Goal: Task Accomplishment & Management: Manage account settings

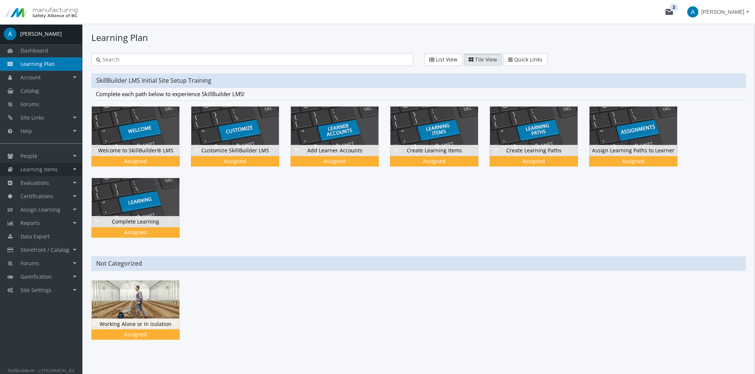
click at [44, 173] on link "Learning Items" at bounding box center [41, 169] width 82 height 13
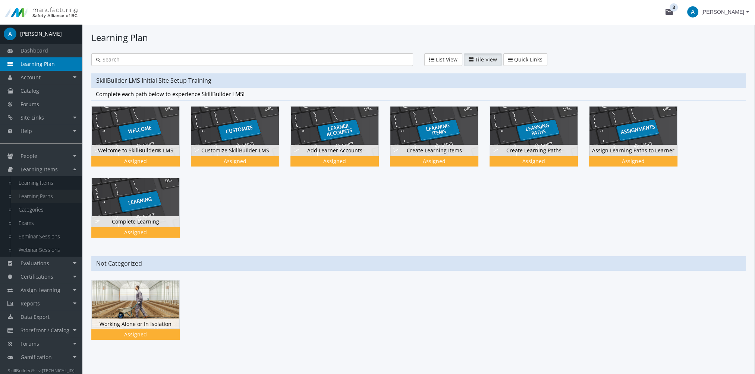
click at [45, 196] on link "Learning Paths" at bounding box center [46, 196] width 71 height 13
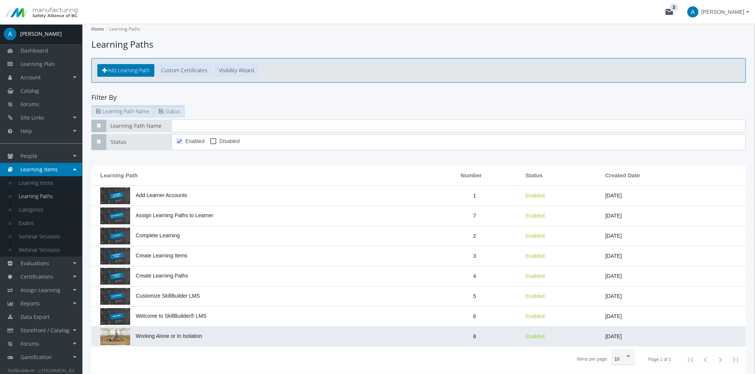
click at [163, 336] on span "Working Alone or In Isolation" at bounding box center [151, 336] width 102 height 6
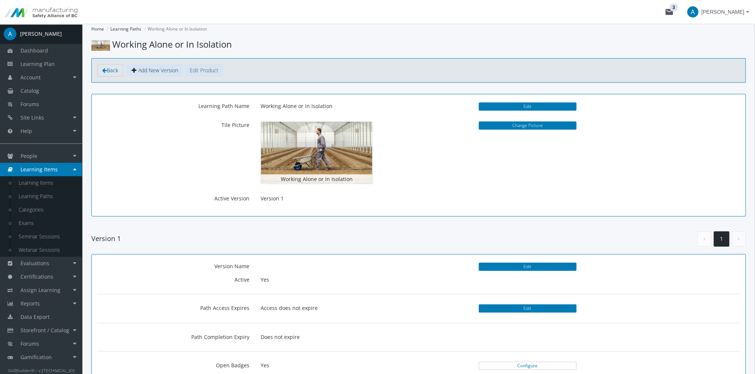
click at [204, 71] on button "Edit Product" at bounding box center [204, 70] width 38 height 13
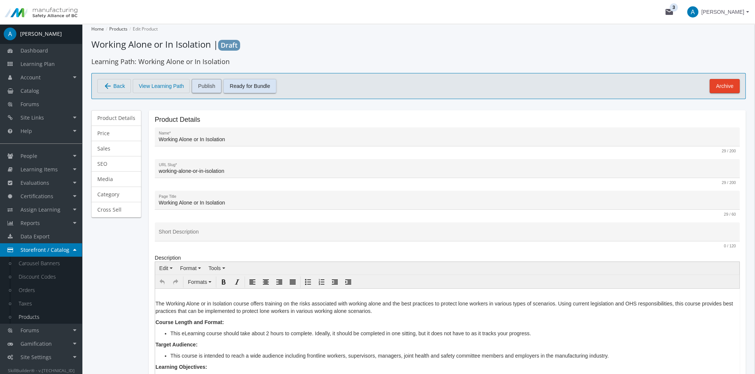
click at [209, 87] on span "Publish" at bounding box center [206, 85] width 17 height 13
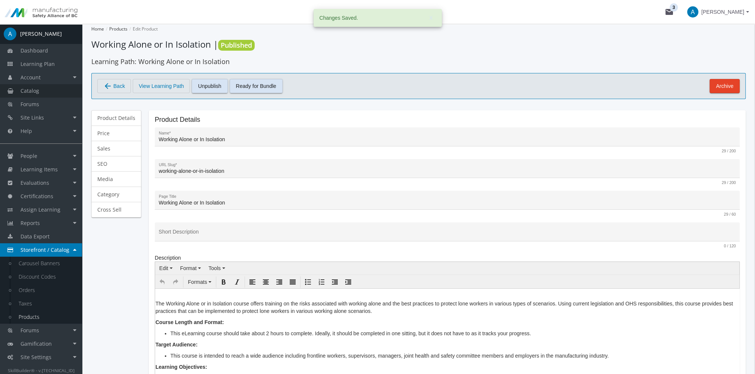
click at [45, 94] on link "Catalog" at bounding box center [41, 90] width 82 height 13
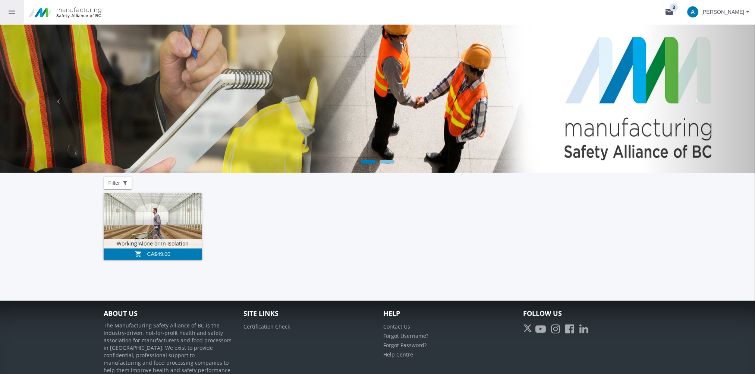
click at [7, 10] on button "menu" at bounding box center [12, 12] width 24 height 24
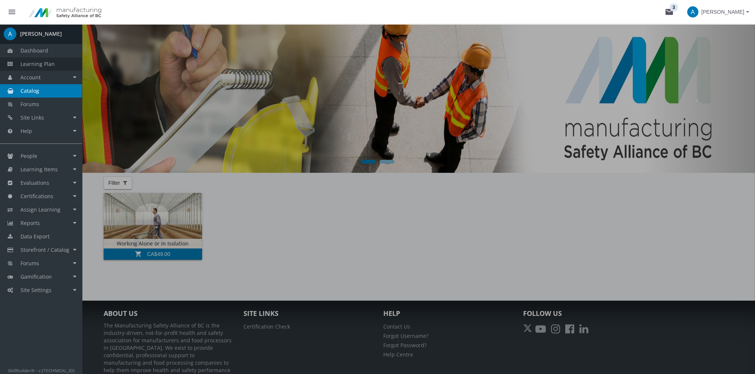
click at [41, 64] on span "Learning Plan" at bounding box center [38, 63] width 34 height 7
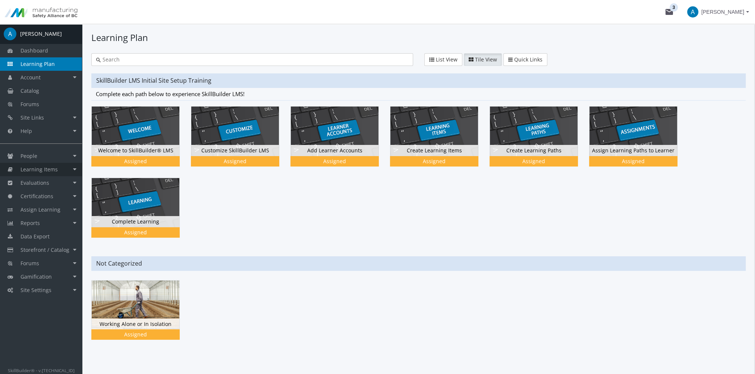
click at [44, 172] on span "Learning Items" at bounding box center [39, 169] width 37 height 7
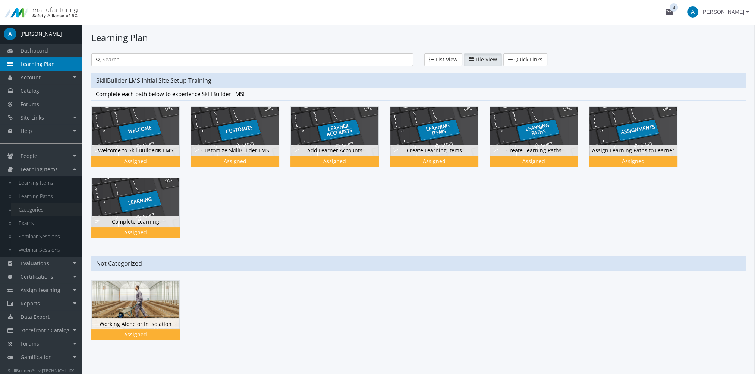
click at [41, 213] on link "Categories" at bounding box center [46, 209] width 71 height 13
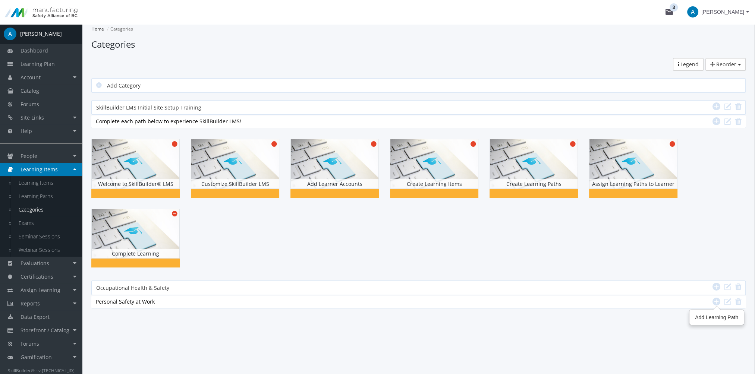
click at [719, 302] on icon at bounding box center [716, 301] width 8 height 9
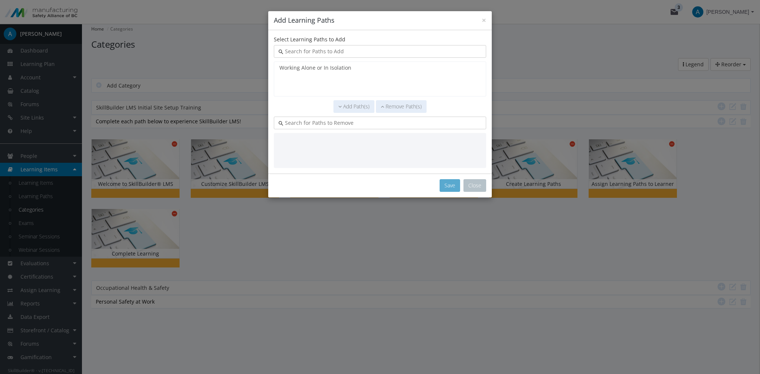
select select "object:726"
click at [328, 66] on option "Working Alone or In Isolation" at bounding box center [380, 67] width 203 height 7
click at [354, 108] on span "Add Path(s)" at bounding box center [356, 106] width 26 height 7
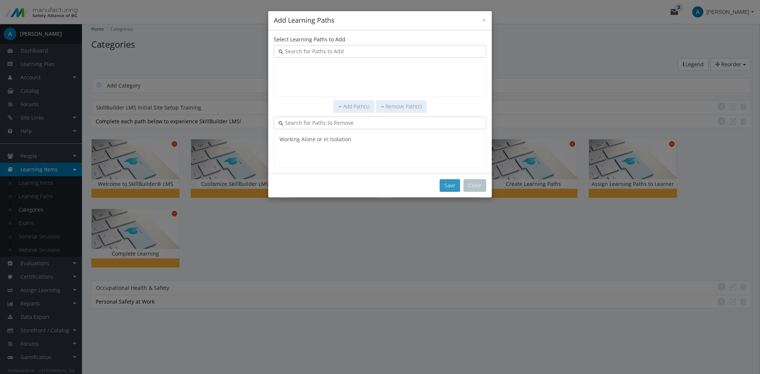
click at [449, 183] on button "Save" at bounding box center [450, 185] width 21 height 13
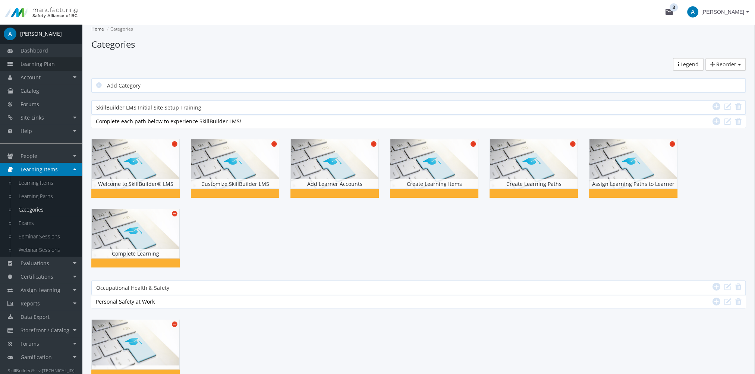
click at [50, 63] on span "Learning Plan" at bounding box center [38, 63] width 34 height 7
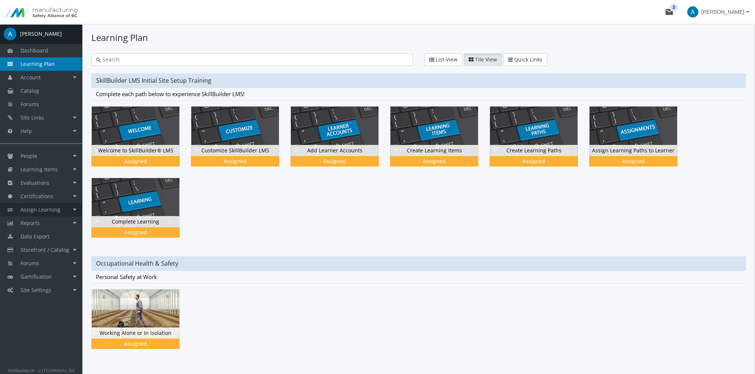
click at [48, 206] on span "Assign Learning" at bounding box center [41, 209] width 40 height 7
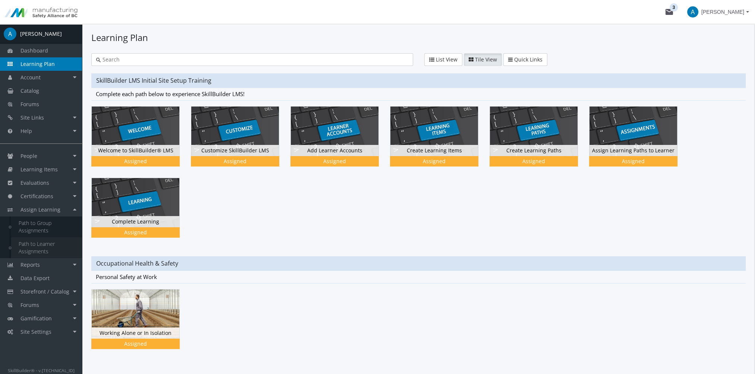
click at [53, 243] on link "Path to Learner Assignments" at bounding box center [46, 247] width 71 height 21
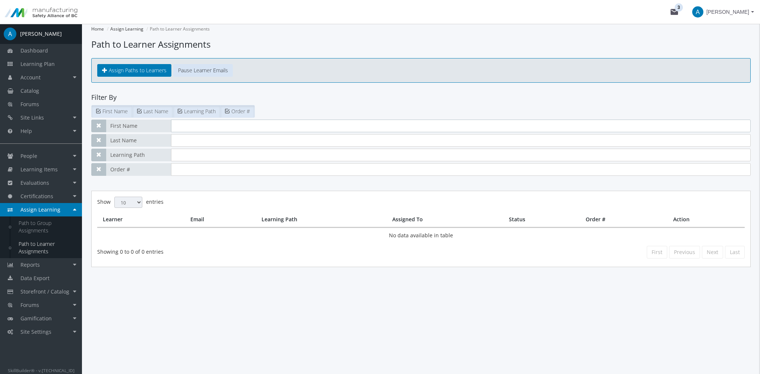
click at [192, 130] on input "text" at bounding box center [461, 126] width 580 height 13
type input "[PERSON_NAME]"
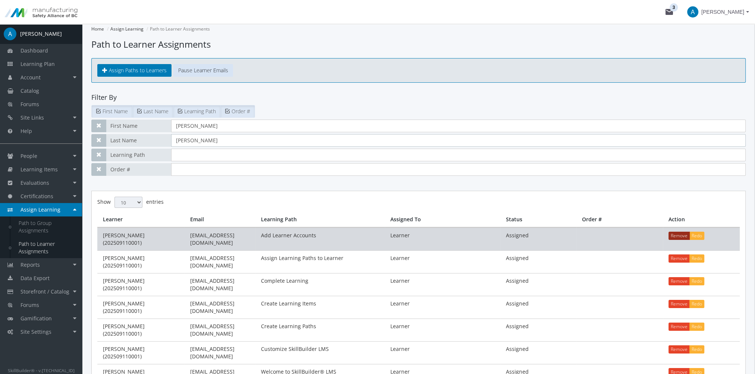
type input "[PERSON_NAME]"
click at [672, 233] on button "Remove" at bounding box center [678, 236] width 21 height 8
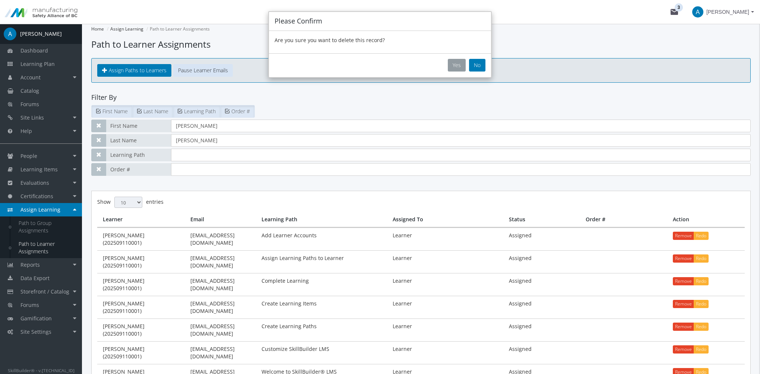
click at [461, 65] on button "Yes" at bounding box center [457, 65] width 18 height 13
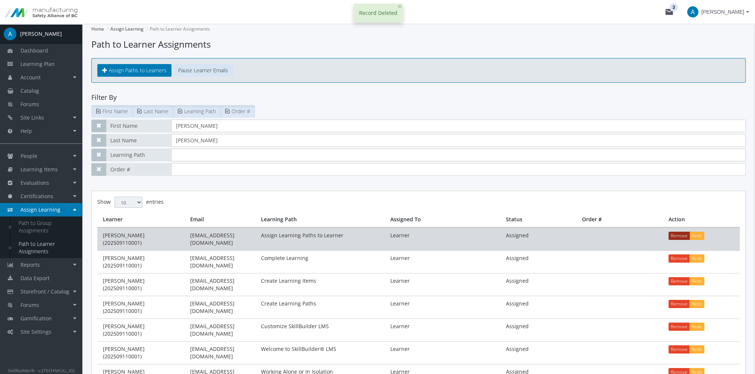
click at [682, 236] on button "Remove" at bounding box center [678, 236] width 21 height 8
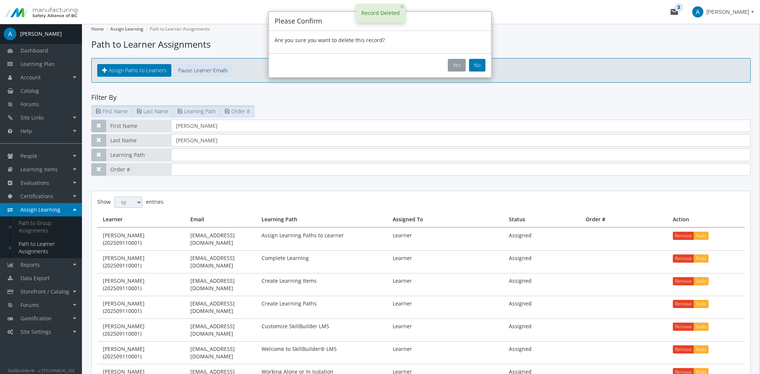
click at [458, 67] on button "Yes" at bounding box center [457, 65] width 18 height 13
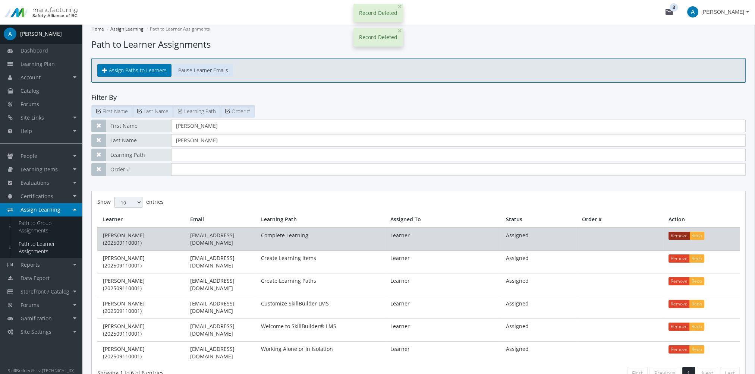
click at [683, 238] on button "Remove" at bounding box center [678, 236] width 21 height 8
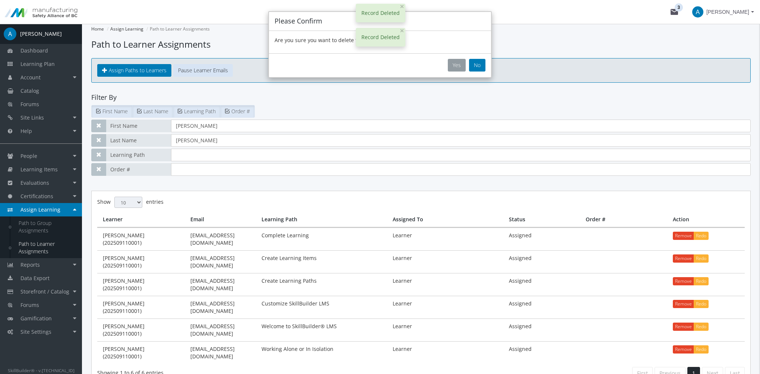
drag, startPoint x: 455, startPoint y: 64, endPoint x: 564, endPoint y: 134, distance: 129.8
click at [459, 64] on button "Yes" at bounding box center [457, 65] width 18 height 13
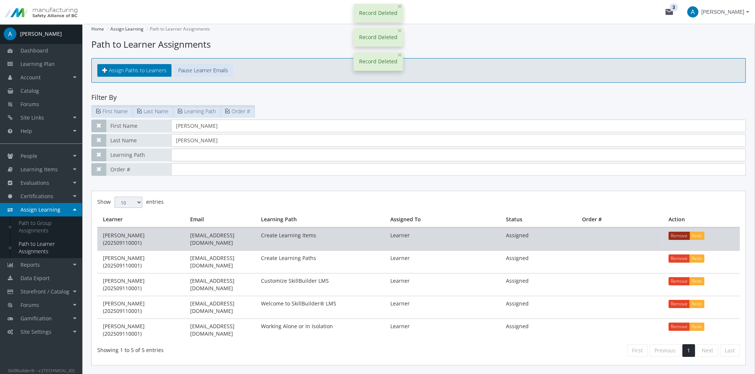
click at [675, 237] on button "Remove" at bounding box center [678, 236] width 21 height 8
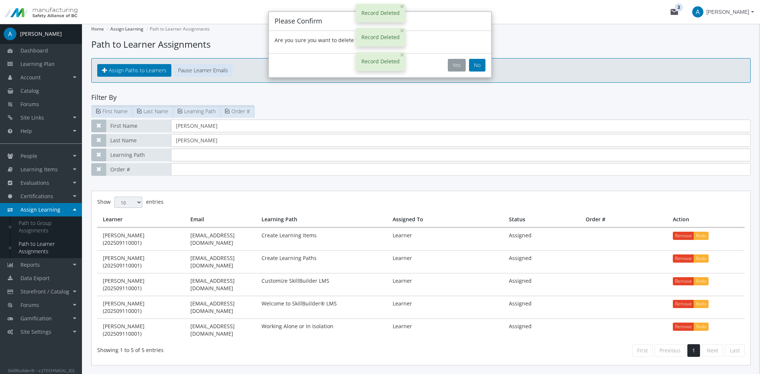
click at [459, 64] on button "Yes" at bounding box center [457, 65] width 18 height 13
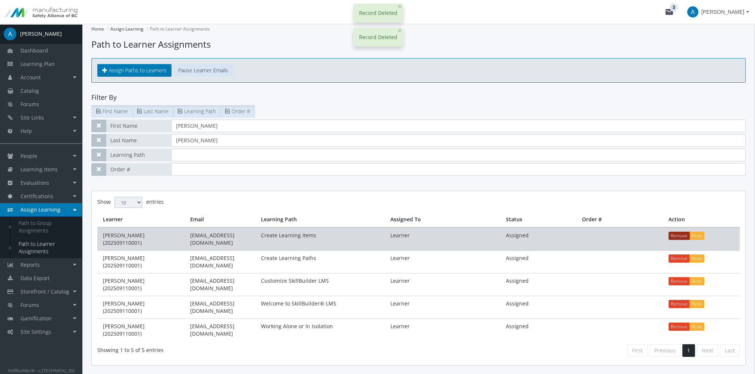
click at [673, 236] on button "Remove" at bounding box center [678, 236] width 21 height 8
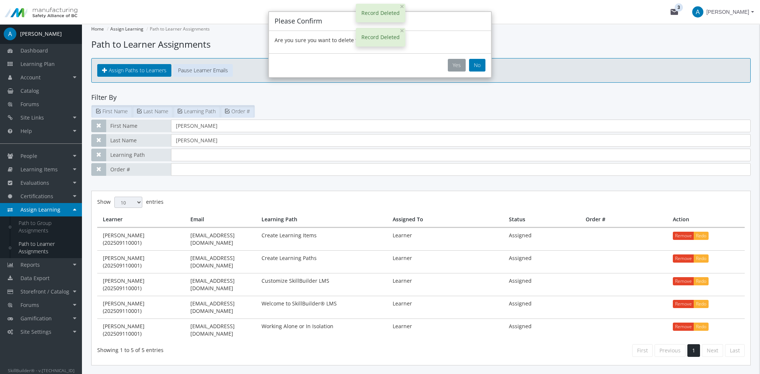
click at [462, 69] on button "Yes" at bounding box center [457, 65] width 18 height 13
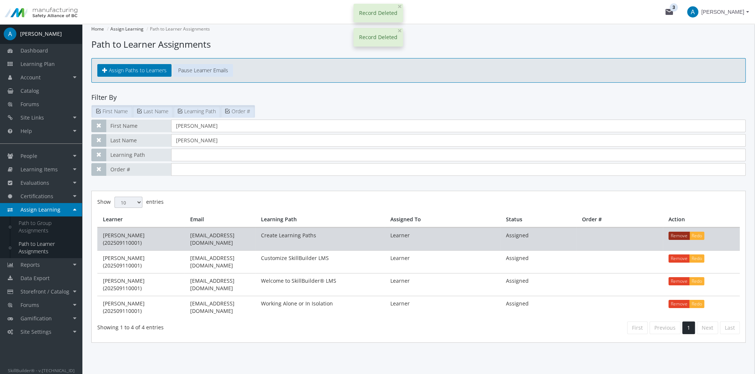
click at [674, 233] on button "Remove" at bounding box center [678, 236] width 21 height 8
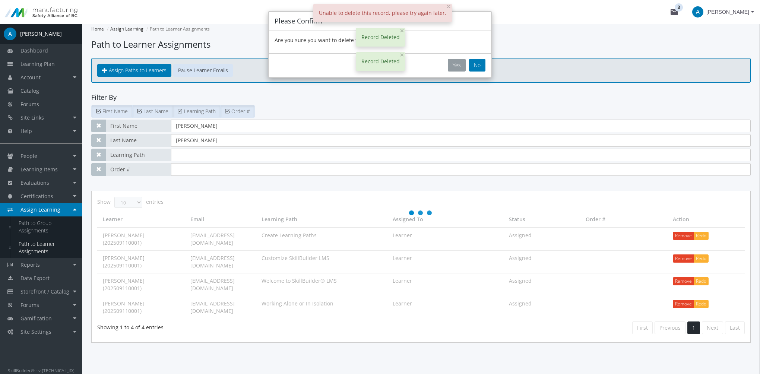
click at [461, 64] on button "Yes" at bounding box center [457, 65] width 18 height 13
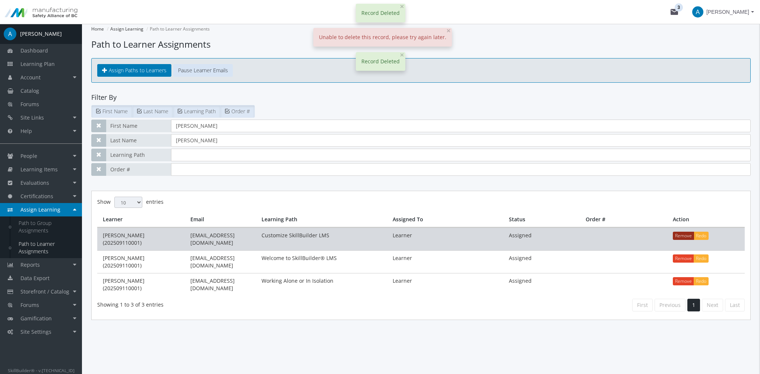
click at [682, 234] on button "Remove" at bounding box center [683, 236] width 21 height 8
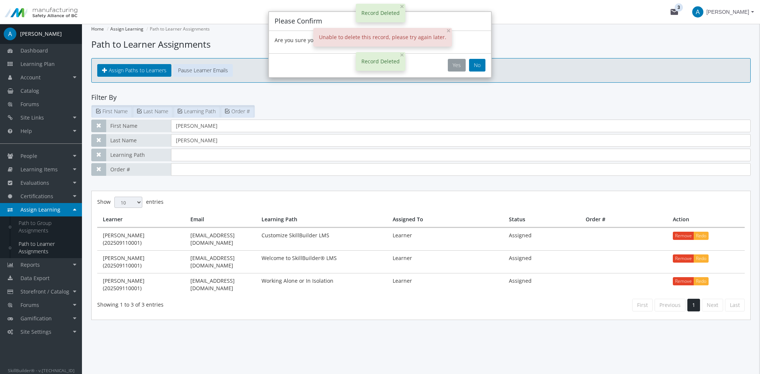
click at [459, 70] on button "Yes" at bounding box center [457, 65] width 18 height 13
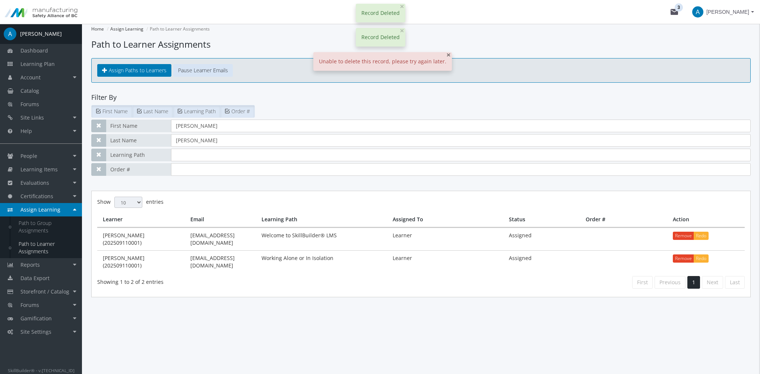
click at [447, 59] on span "×" at bounding box center [449, 55] width 4 height 10
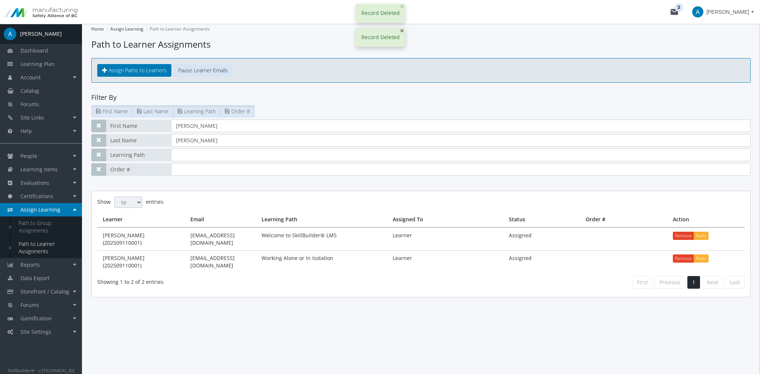
click at [403, 31] on span "×" at bounding box center [402, 30] width 4 height 10
click at [401, 9] on span "×" at bounding box center [402, 6] width 4 height 10
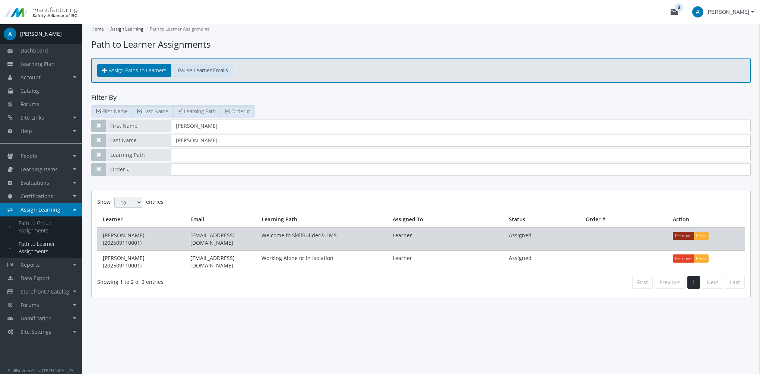
click at [678, 236] on button "Remove" at bounding box center [683, 236] width 21 height 8
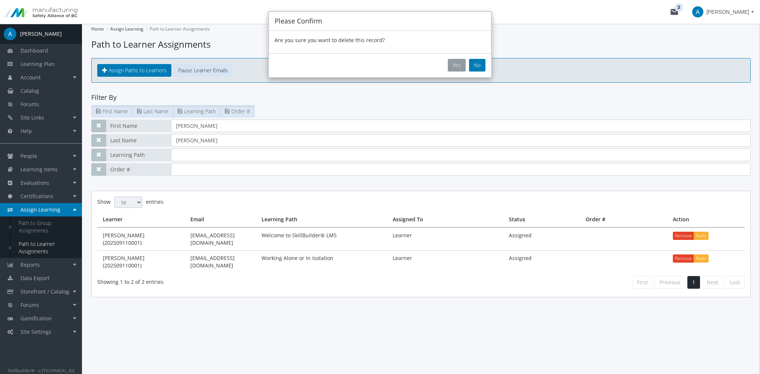
click at [460, 67] on button "Yes" at bounding box center [457, 65] width 18 height 13
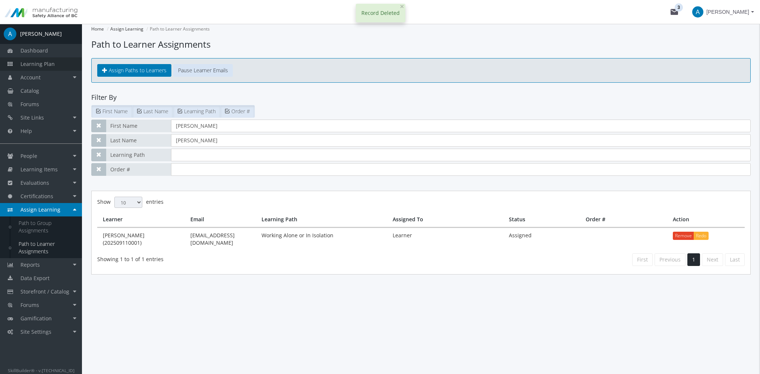
click at [40, 66] on span "Learning Plan" at bounding box center [38, 63] width 34 height 7
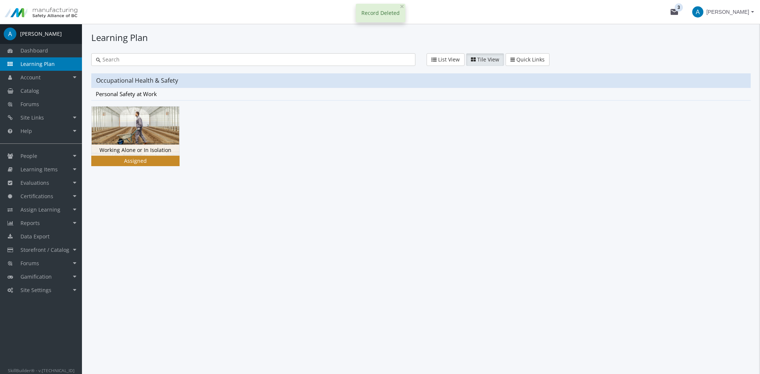
click at [151, 122] on img at bounding box center [136, 131] width 88 height 49
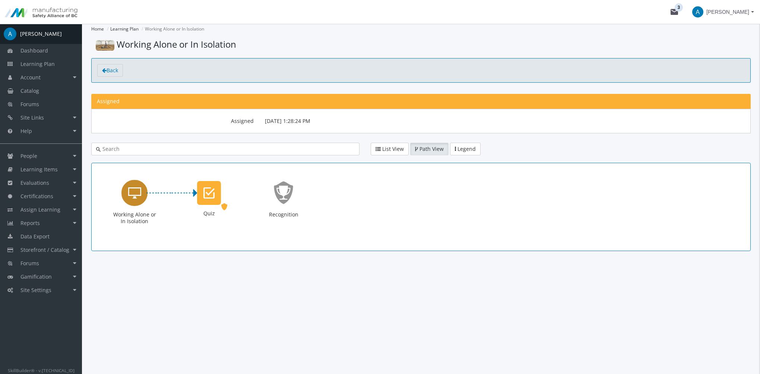
click at [134, 196] on icon "Working Alone or In Isolation" at bounding box center [134, 193] width 13 height 15
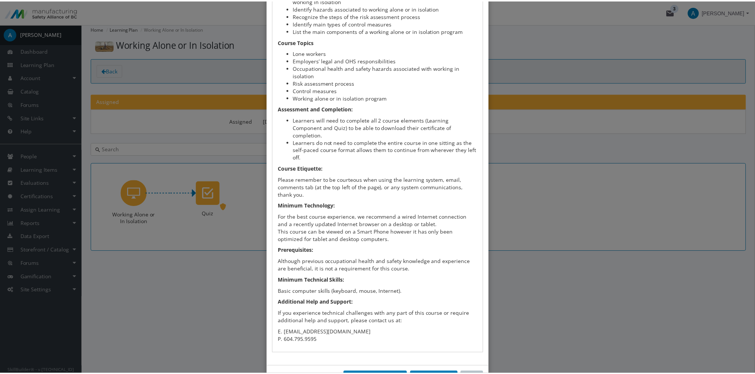
scroll to position [292, 0]
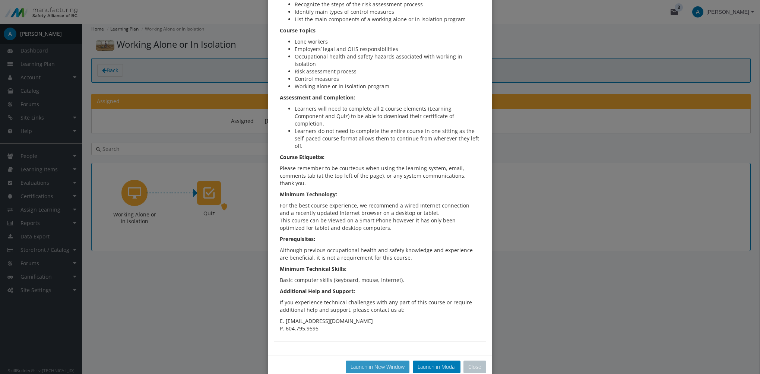
click at [392, 361] on button "Launch in New Window" at bounding box center [378, 367] width 64 height 13
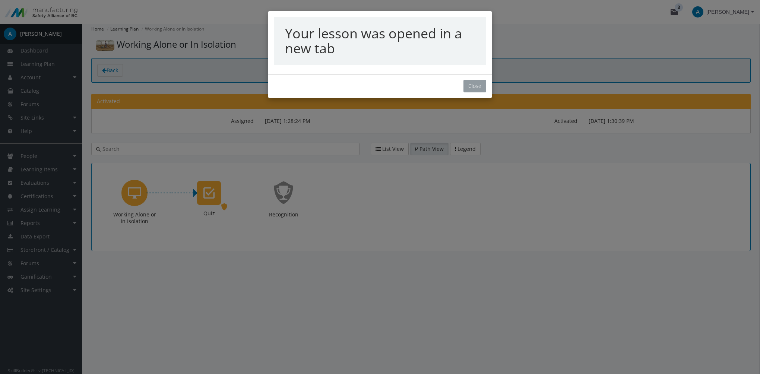
click at [479, 83] on button "Close" at bounding box center [475, 86] width 23 height 13
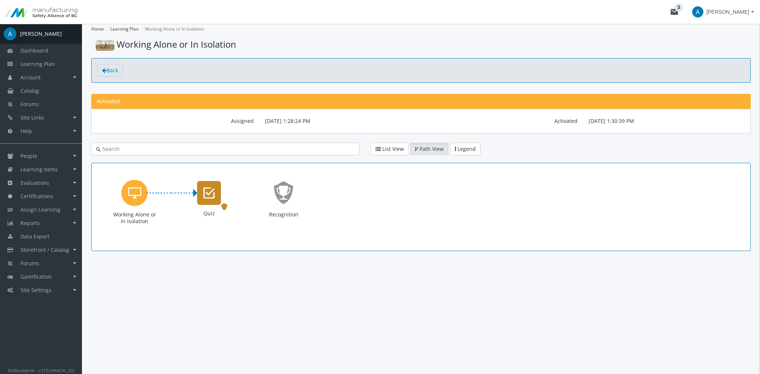
click at [211, 193] on icon "Quiz" at bounding box center [209, 193] width 11 height 15
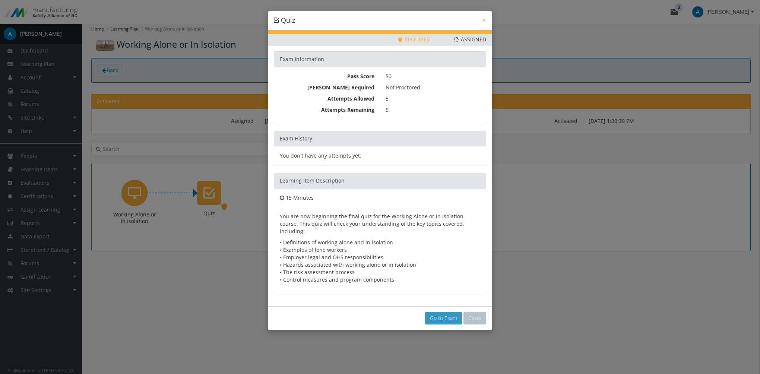
click at [439, 312] on link "Go to Exam" at bounding box center [443, 318] width 37 height 13
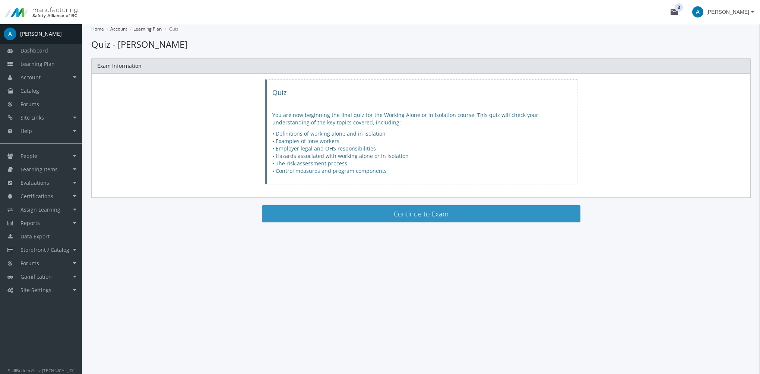
click at [371, 212] on button "Continue to Exam" at bounding box center [421, 213] width 319 height 17
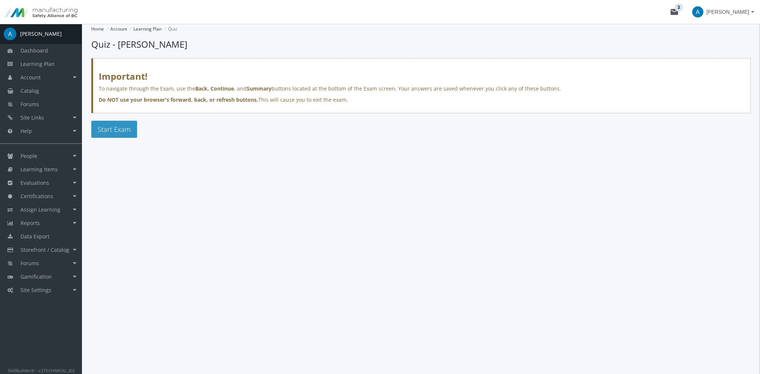
click at [115, 130] on span "Start Exam" at bounding box center [114, 129] width 33 height 9
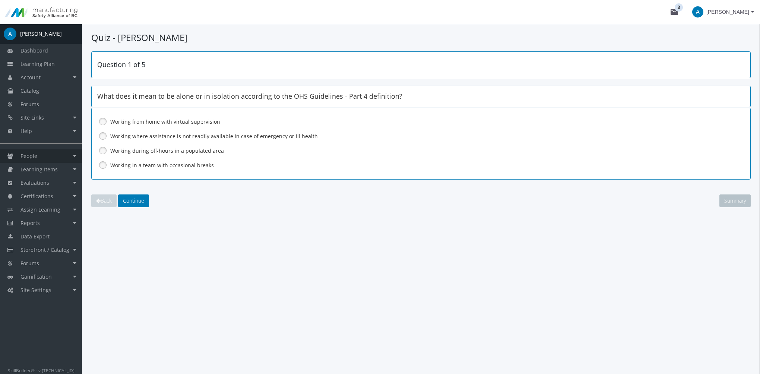
click at [43, 158] on link "People" at bounding box center [41, 155] width 82 height 13
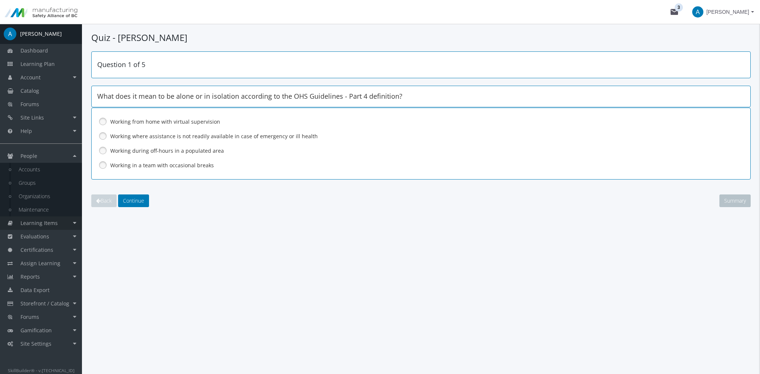
click at [48, 224] on span "Learning Items" at bounding box center [39, 223] width 37 height 7
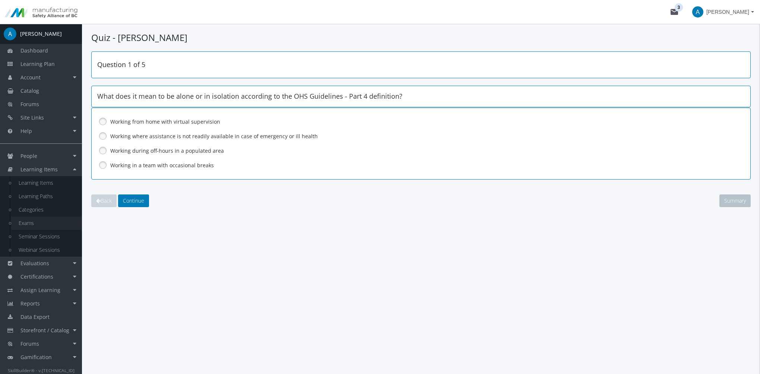
click at [41, 222] on link "Exams" at bounding box center [46, 223] width 71 height 13
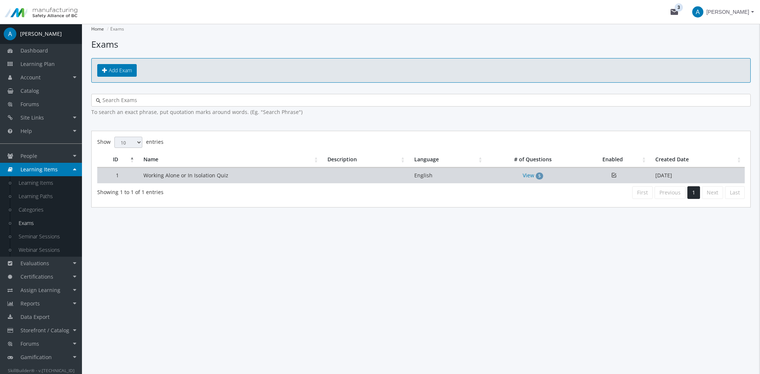
click at [183, 173] on td "Working Alone or In Isolation Quiz" at bounding box center [230, 176] width 184 height 16
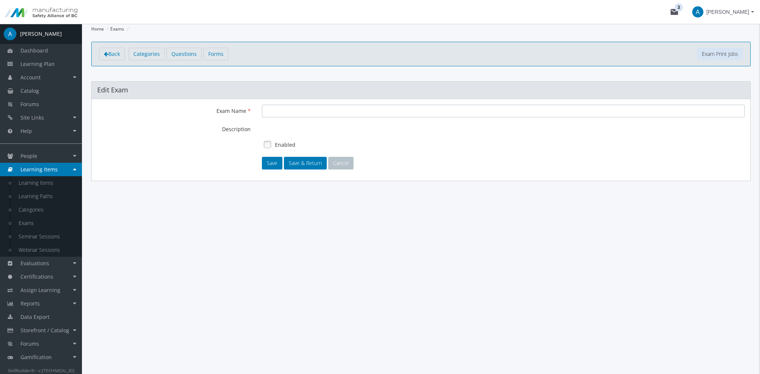
type input "Working Alone or In Isolation Quiz"
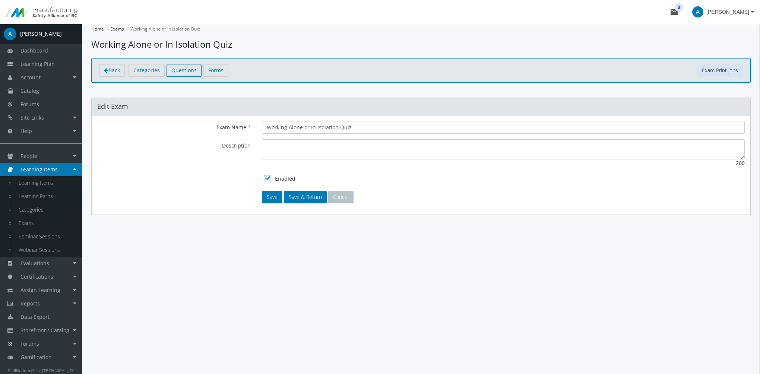
click at [184, 73] on span "Questions" at bounding box center [183, 70] width 25 height 7
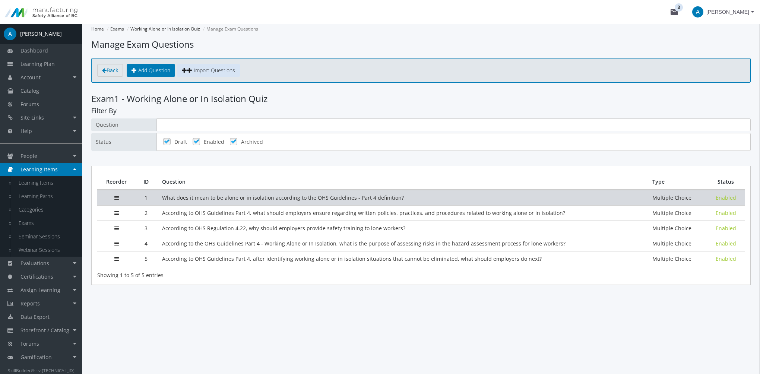
click at [312, 198] on td "What does it mean to be alone or in isolation according to the OHS Guidelines -…" at bounding box center [402, 197] width 491 height 15
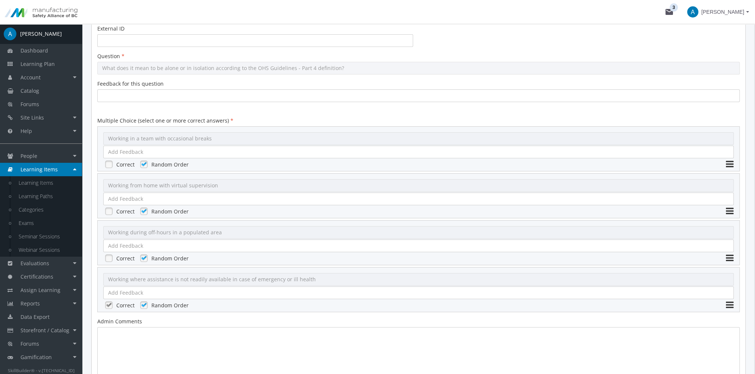
scroll to position [186, 0]
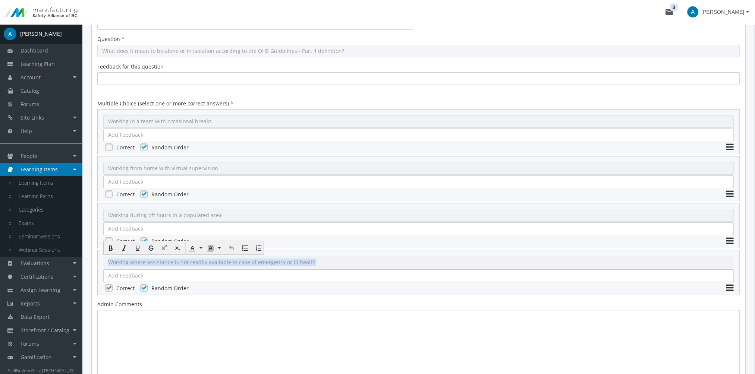
drag, startPoint x: 325, startPoint y: 262, endPoint x: 129, endPoint y: 261, distance: 196.4
click at [108, 258] on div "Working where assistance is not readily available in case of emergency or ill h…" at bounding box center [418, 262] width 630 height 13
copy div "Working where assistance is not readily available in case of emergency or ill h…"
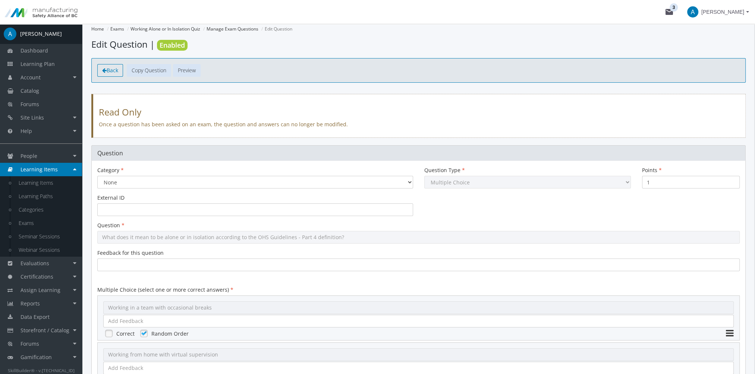
click at [116, 68] on span "Back" at bounding box center [113, 70] width 12 height 7
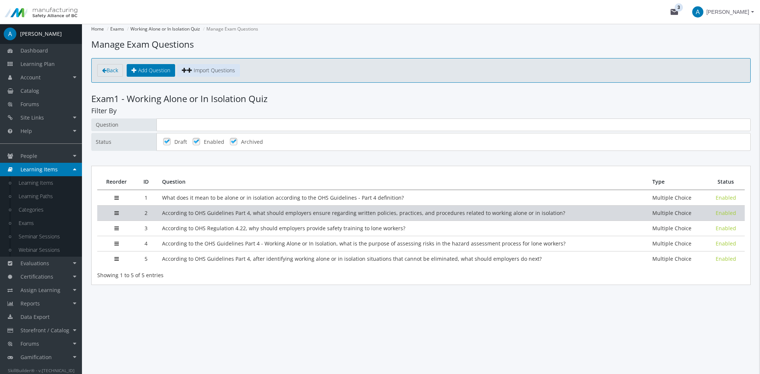
click at [201, 209] on td "According to OHS Guidelines Part 4, what should employers ensure regarding writ…" at bounding box center [402, 212] width 491 height 15
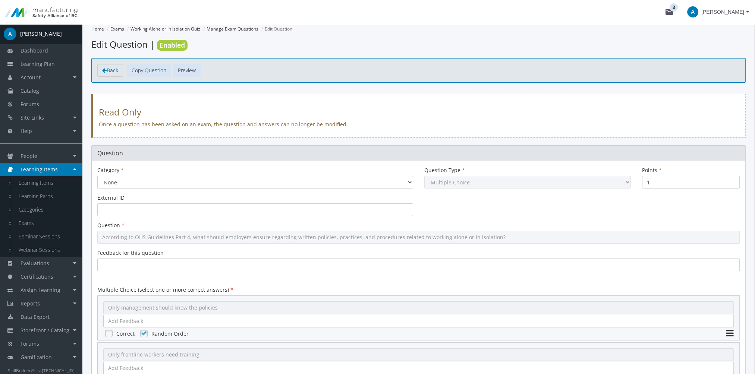
scroll to position [224, 0]
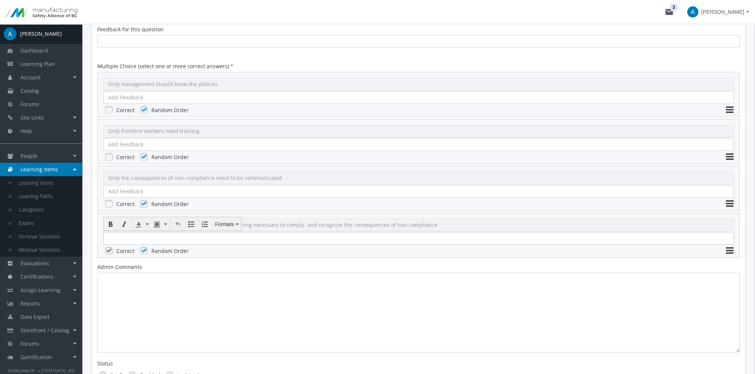
drag, startPoint x: 151, startPoint y: 239, endPoint x: 119, endPoint y: 237, distance: 32.1
click at [119, 237] on div at bounding box center [418, 238] width 630 height 13
click at [398, 278] on textarea at bounding box center [418, 313] width 642 height 80
drag, startPoint x: 399, startPoint y: 220, endPoint x: 182, endPoint y: 236, distance: 217.9
click at [124, 221] on div "All employees should know the policies, have the training necessary to comply, …" at bounding box center [418, 225] width 630 height 13
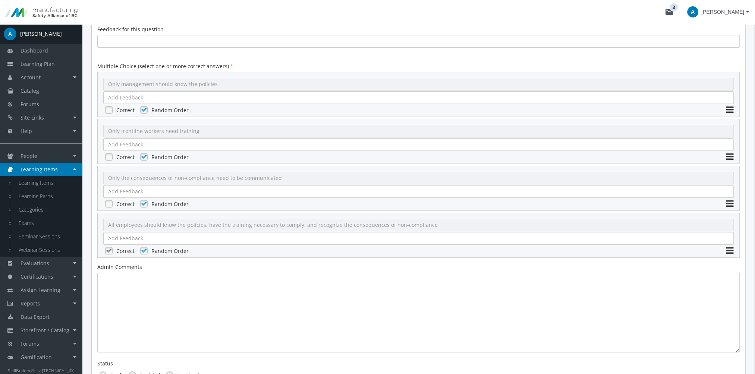
click at [427, 225] on div "All employees should know the policies, have the training necessary to comply, …" at bounding box center [418, 225] width 630 height 13
drag, startPoint x: 423, startPoint y: 225, endPoint x: 431, endPoint y: 225, distance: 7.8
click at [431, 225] on div "All employees should know the policies, have the training necessary to comply, …" at bounding box center [418, 225] width 630 height 13
click at [185, 225] on div "All employees should know the policies, have the training necessary to comply, …" at bounding box center [418, 225] width 630 height 13
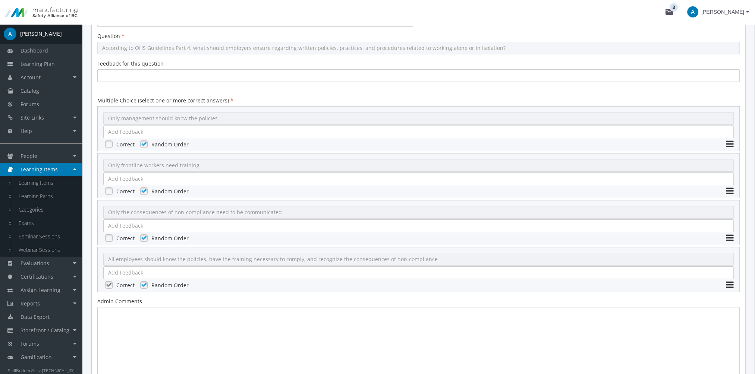
scroll to position [149, 0]
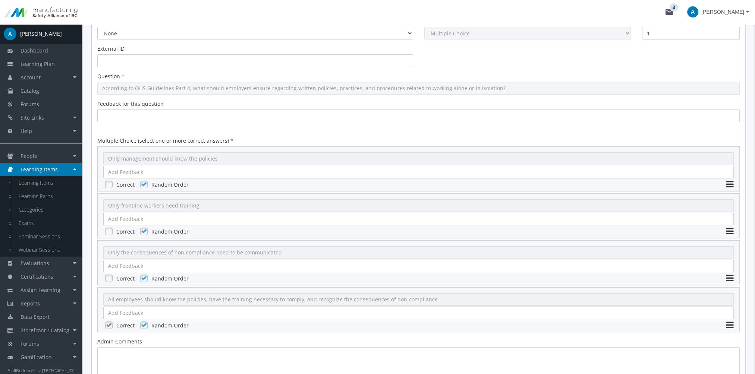
drag, startPoint x: 120, startPoint y: 300, endPoint x: 152, endPoint y: 302, distance: 32.1
click at [151, 303] on div "All employees should know the policies, have the training necessary to comply, …" at bounding box center [418, 299] width 630 height 13
drag, startPoint x: 108, startPoint y: 299, endPoint x: 347, endPoint y: 303, distance: 239.0
click at [340, 303] on div "All employees should know the policies, have the training necessary to comply, …" at bounding box center [418, 299] width 630 height 13
drag, startPoint x: 432, startPoint y: 300, endPoint x: 287, endPoint y: 303, distance: 145.0
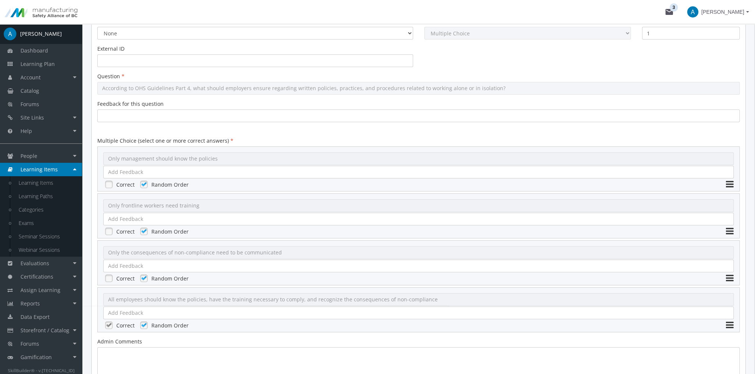
click at [152, 303] on div "All employees should know the policies, have the training necessary to comply, …" at bounding box center [418, 299] width 630 height 13
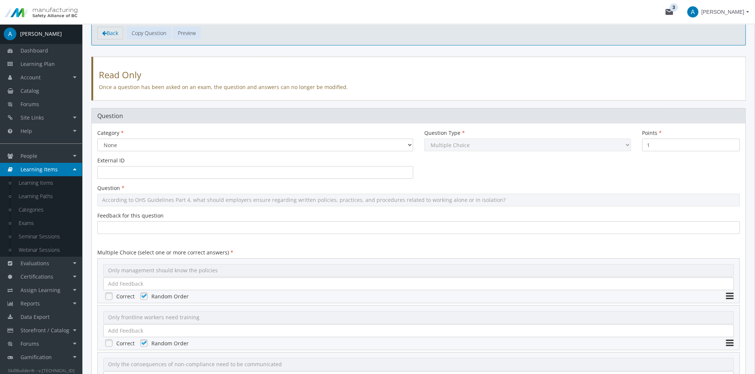
scroll to position [0, 0]
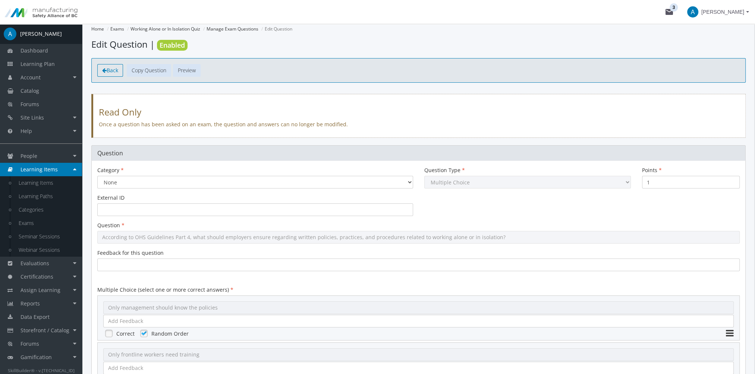
click at [110, 70] on span "Back" at bounding box center [113, 70] width 12 height 7
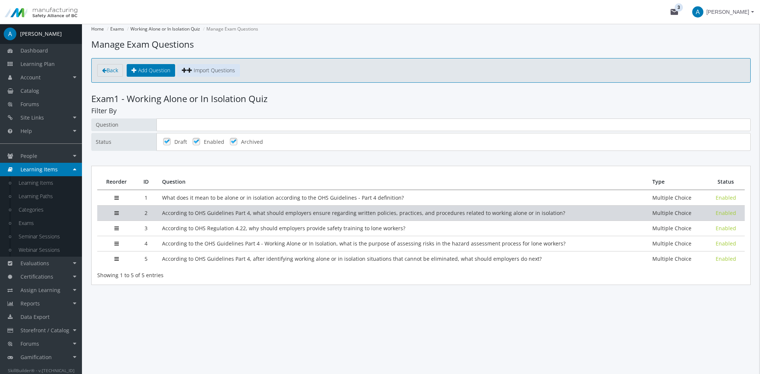
click at [212, 214] on td "According to OHS Guidelines Part 4, what should employers ensure regarding writ…" at bounding box center [402, 212] width 491 height 15
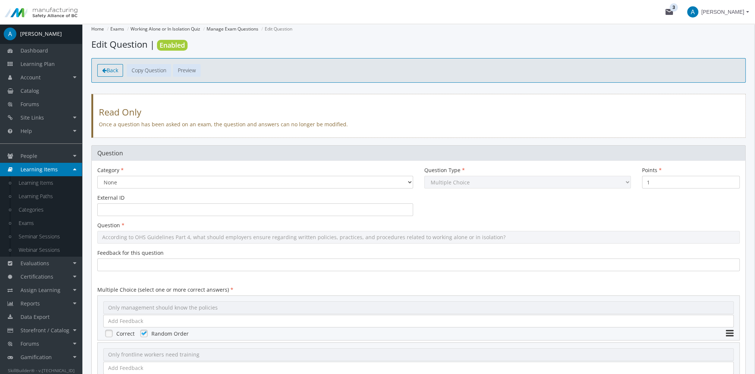
click at [111, 70] on span "Back" at bounding box center [113, 70] width 12 height 7
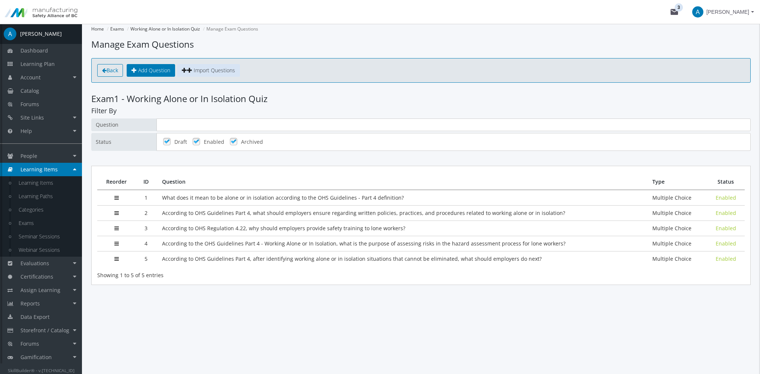
click at [110, 73] on span "Back" at bounding box center [113, 70] width 12 height 7
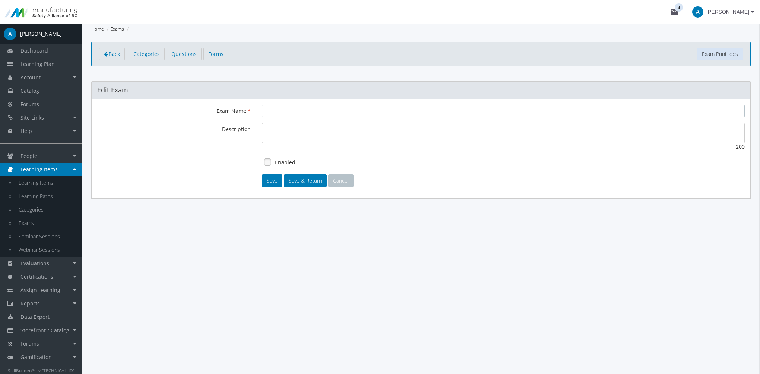
type input "Working Alone or In Isolation Quiz"
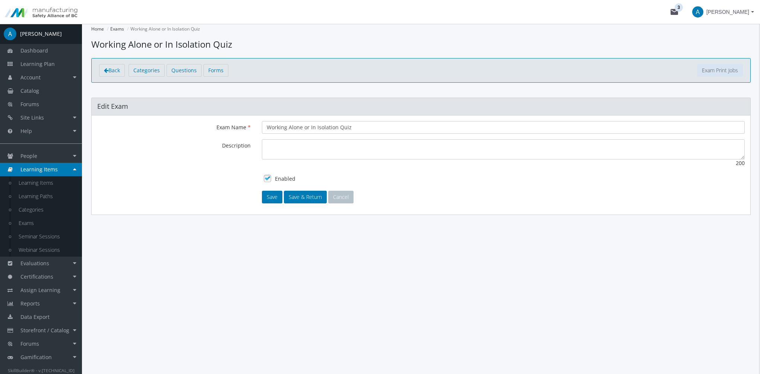
click at [716, 70] on link "Exam Print Jobs" at bounding box center [720, 70] width 46 height 13
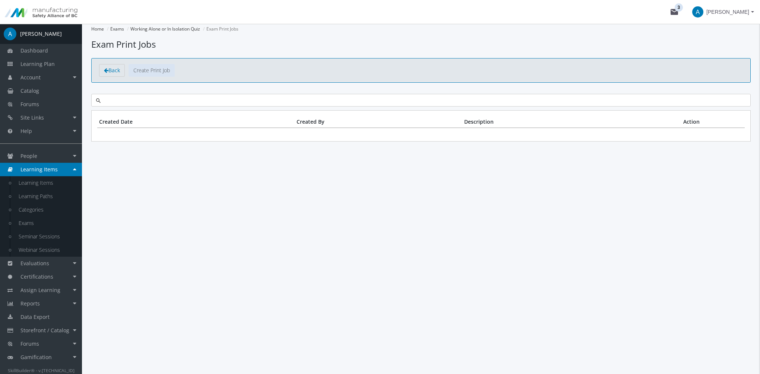
click at [166, 71] on link "Create Print Job" at bounding box center [152, 70] width 46 height 13
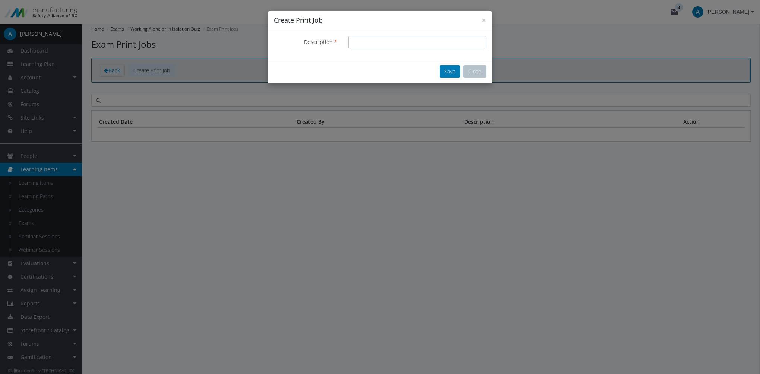
click at [362, 44] on input "Description" at bounding box center [418, 42] width 138 height 13
type input "[DATE]"
click at [443, 71] on button "Save" at bounding box center [450, 71] width 21 height 13
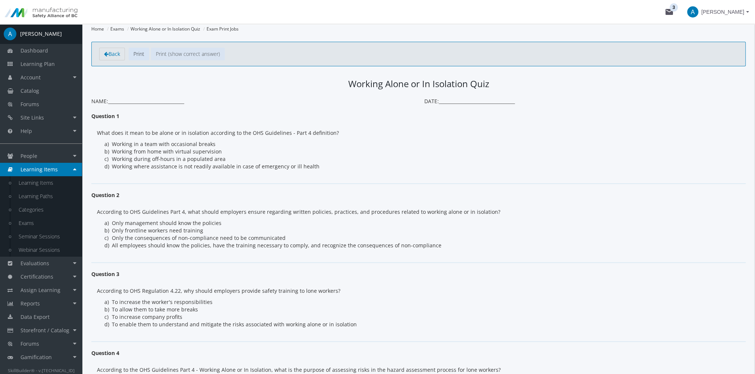
click at [194, 54] on link "Print (show correct answer)" at bounding box center [188, 54] width 74 height 13
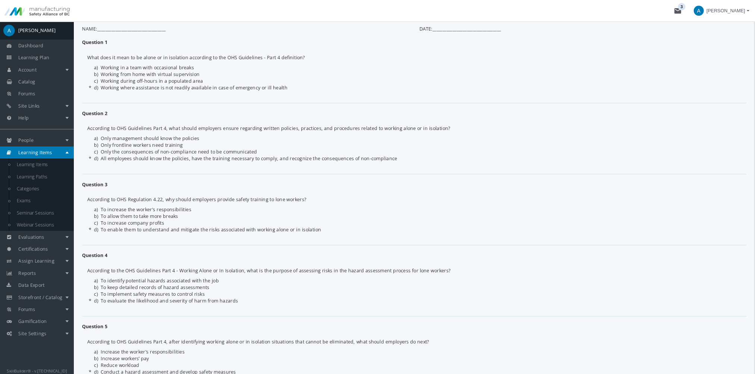
scroll to position [69, 0]
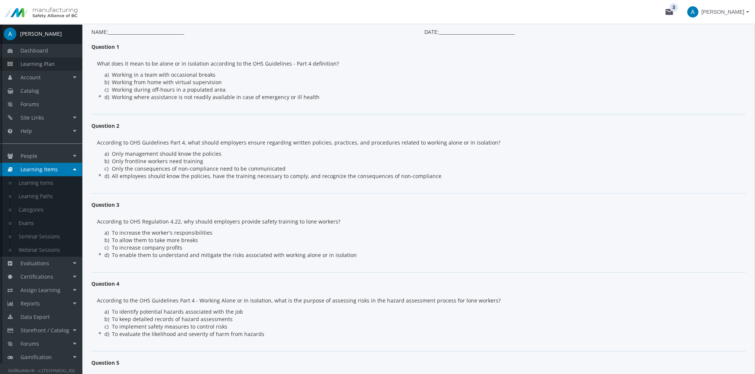
click at [40, 67] on link "Learning Plan" at bounding box center [41, 63] width 82 height 13
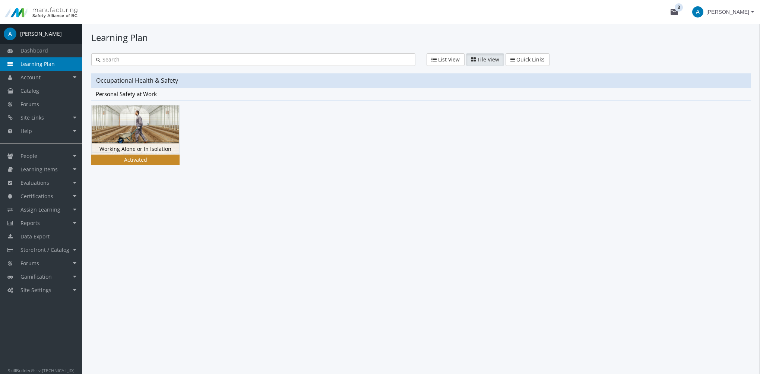
click at [96, 138] on img at bounding box center [136, 129] width 88 height 49
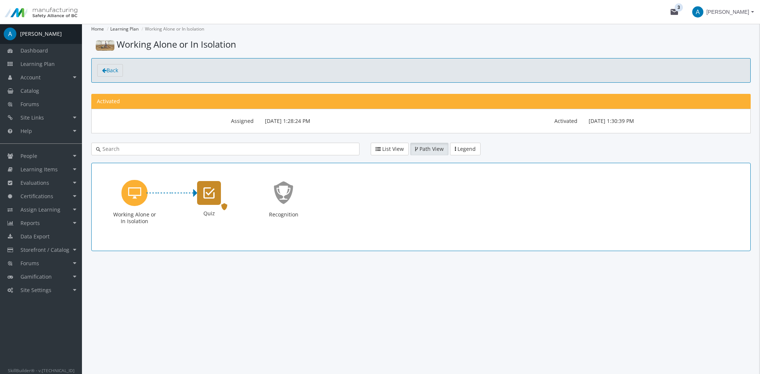
click at [208, 195] on icon "Quiz" at bounding box center [209, 193] width 11 height 15
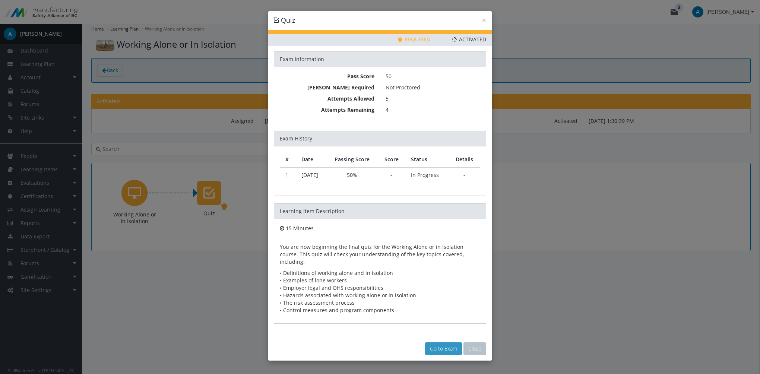
click at [444, 343] on link "Go to Exam" at bounding box center [443, 349] width 37 height 13
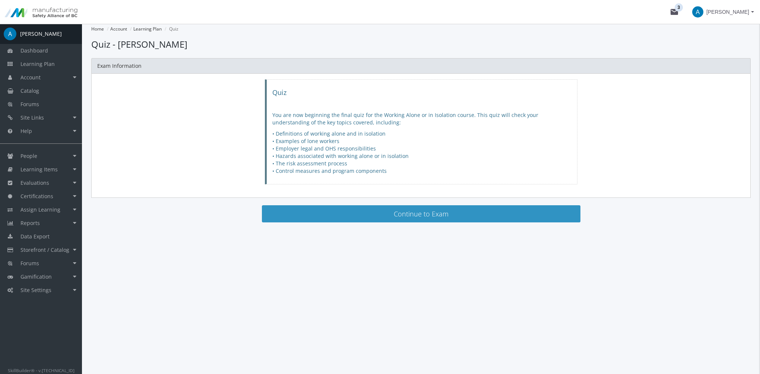
click at [334, 211] on button "Continue to Exam" at bounding box center [421, 213] width 319 height 17
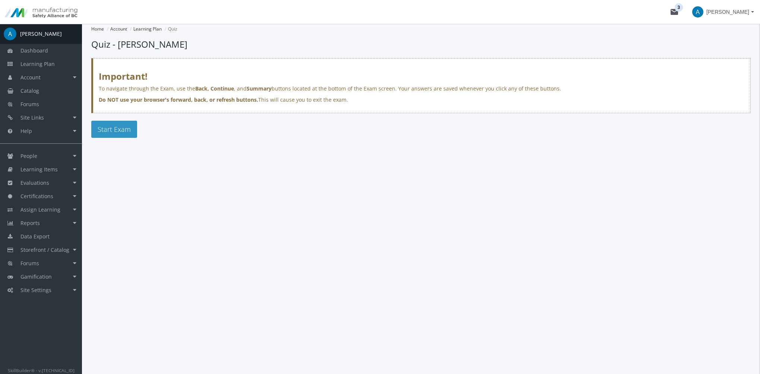
click at [131, 131] on button "Start Exam" at bounding box center [114, 129] width 46 height 17
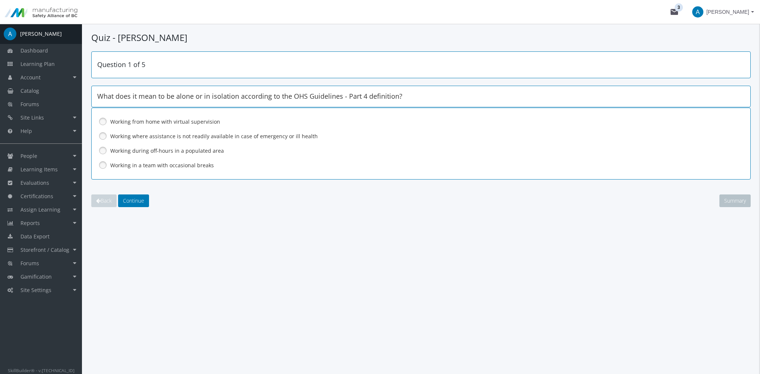
click at [148, 136] on label "Working where assistance is not readily available in case of emergency or ill h…" at bounding box center [401, 136] width 583 height 7
click at [146, 198] on button "Continue" at bounding box center [133, 201] width 31 height 13
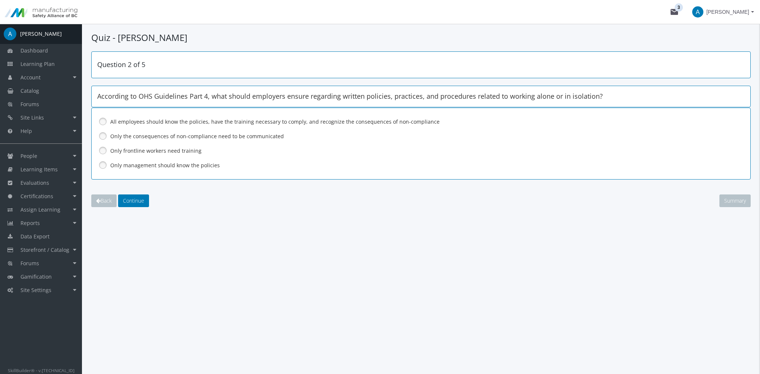
click at [132, 116] on div "All employees should know the policies, have the training necessary to comply, …" at bounding box center [421, 122] width 648 height 13
click at [141, 197] on span "Continue" at bounding box center [133, 200] width 21 height 7
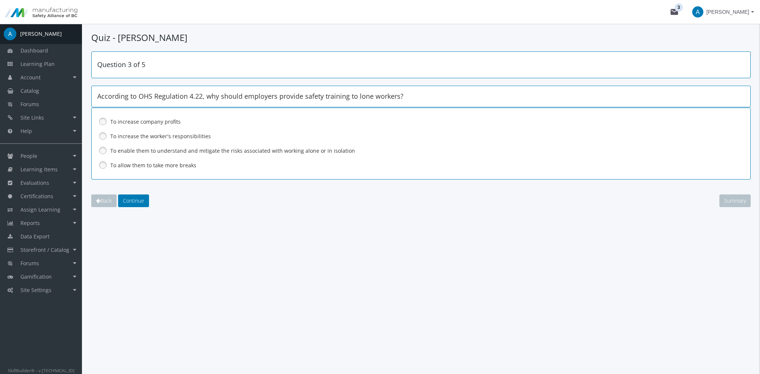
click at [151, 151] on label "To enable them to understand and mitigate the risks associated with working alo…" at bounding box center [401, 150] width 583 height 7
click at [147, 200] on button "Continue" at bounding box center [133, 201] width 31 height 13
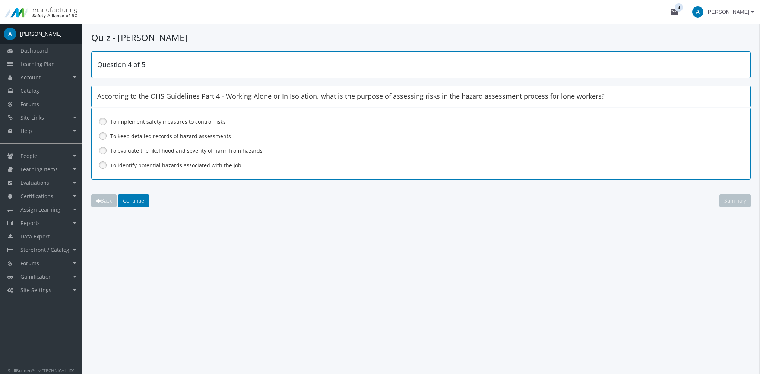
click at [142, 154] on label "To evaluate the likelihood and severity of harm from hazards" at bounding box center [401, 150] width 583 height 7
click at [137, 201] on span "Continue" at bounding box center [133, 200] width 21 height 7
click at [140, 122] on label "Conduct a hazard assessment and develop safety measures" at bounding box center [401, 121] width 583 height 7
click at [141, 201] on span "Continue" at bounding box center [133, 200] width 21 height 7
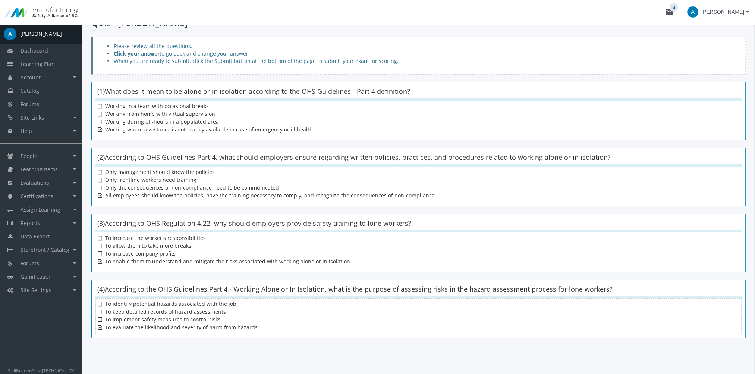
scroll to position [105, 0]
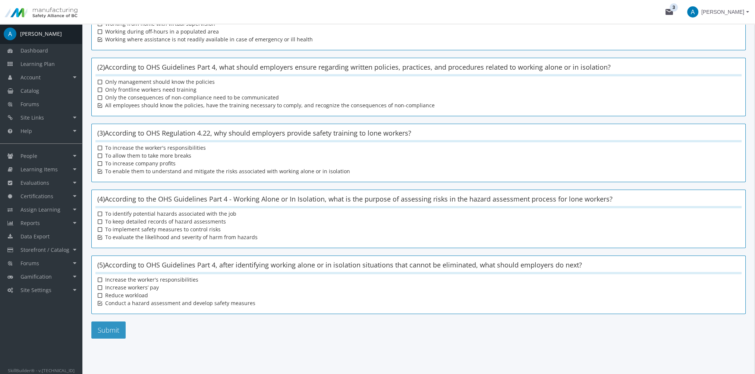
click at [111, 326] on button "Submit" at bounding box center [108, 330] width 34 height 17
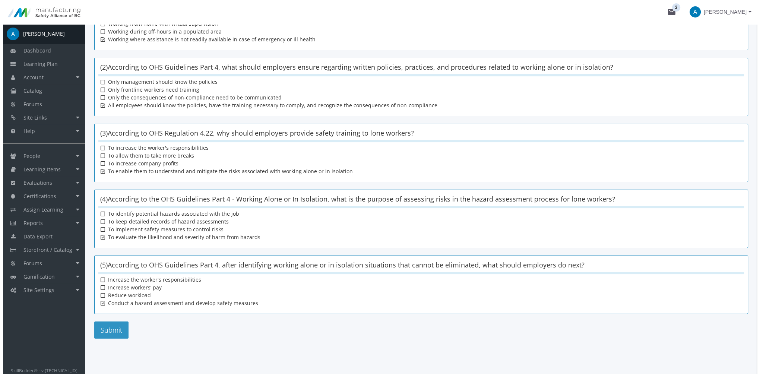
scroll to position [0, 0]
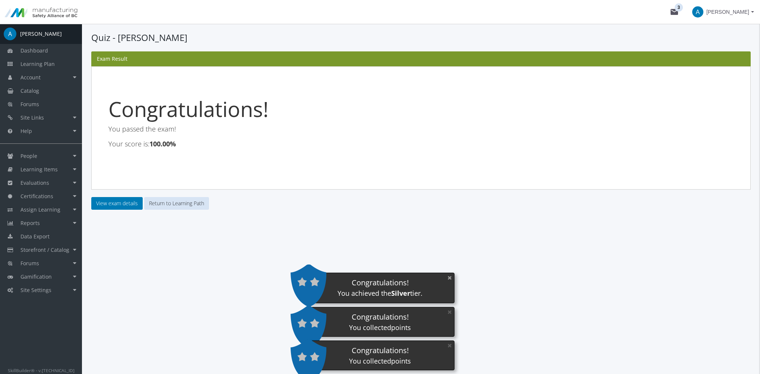
click at [450, 280] on button "×" at bounding box center [450, 277] width 12 height 15
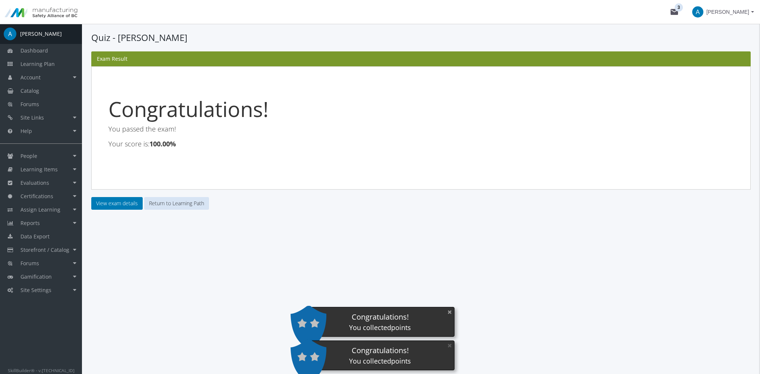
click at [451, 311] on button "×" at bounding box center [450, 312] width 12 height 15
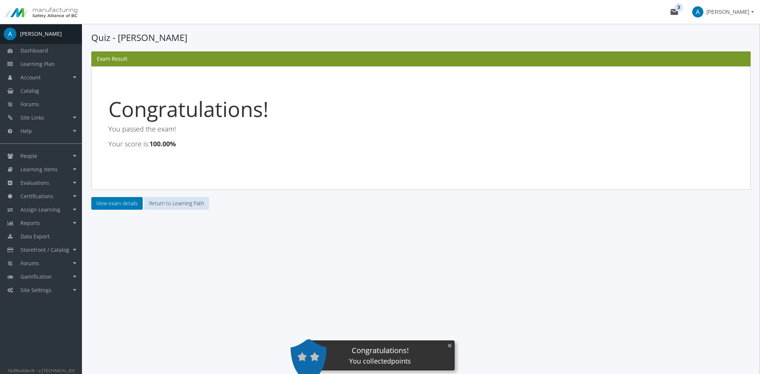
click at [447, 346] on button "×" at bounding box center [450, 345] width 12 height 15
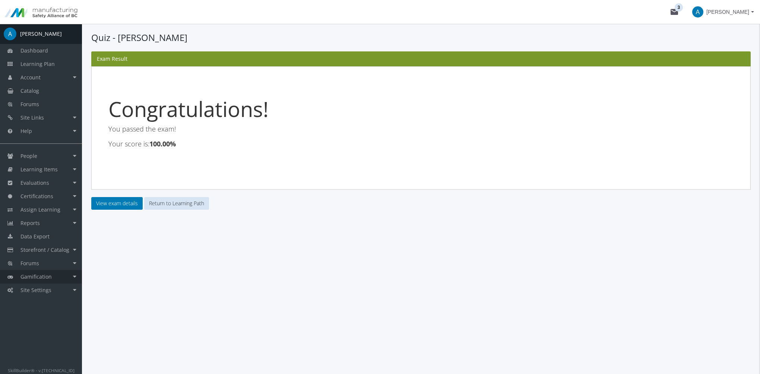
click at [39, 275] on span "Gamification" at bounding box center [36, 276] width 31 height 7
click at [45, 293] on link "Point System" at bounding box center [46, 290] width 71 height 13
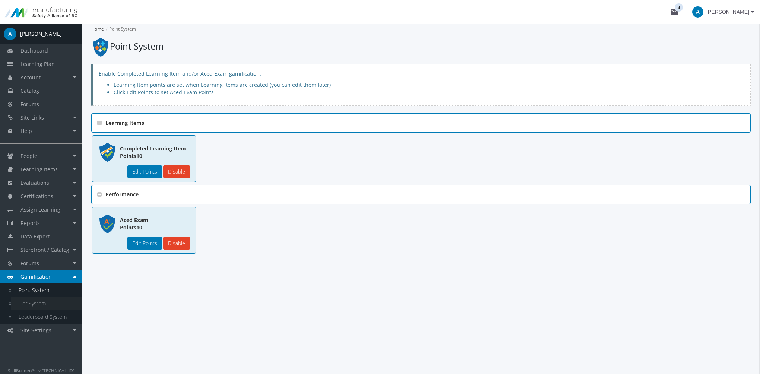
click at [42, 302] on link "Tier System" at bounding box center [46, 303] width 71 height 13
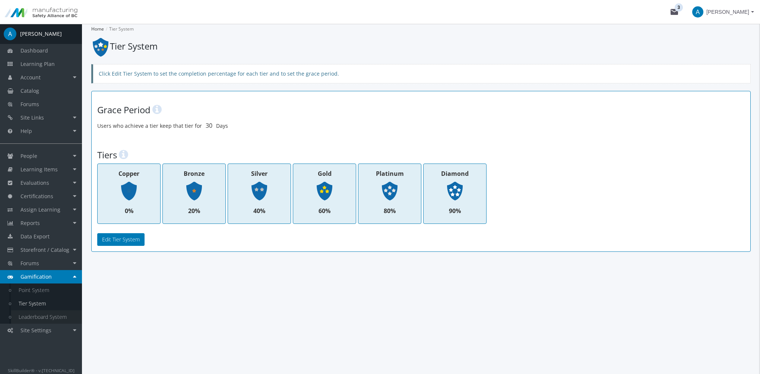
click at [46, 319] on link "Leaderboard System" at bounding box center [46, 317] width 71 height 13
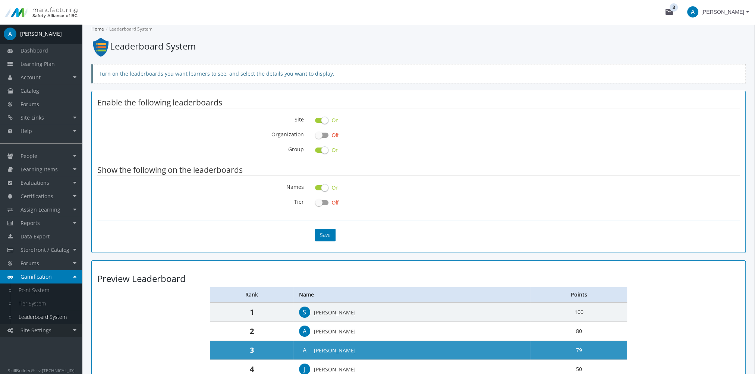
click at [51, 328] on link "Site Settings" at bounding box center [41, 330] width 82 height 13
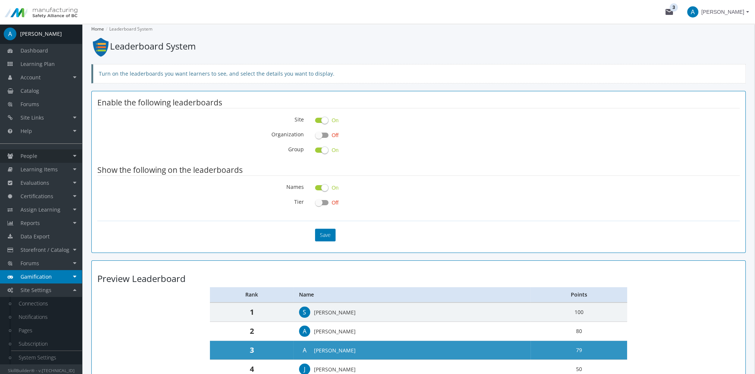
click at [54, 158] on link "People" at bounding box center [41, 155] width 82 height 13
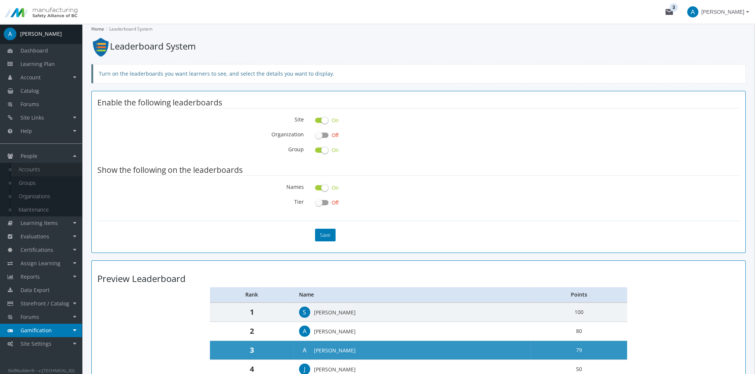
click at [54, 170] on link "Accounts" at bounding box center [46, 169] width 71 height 13
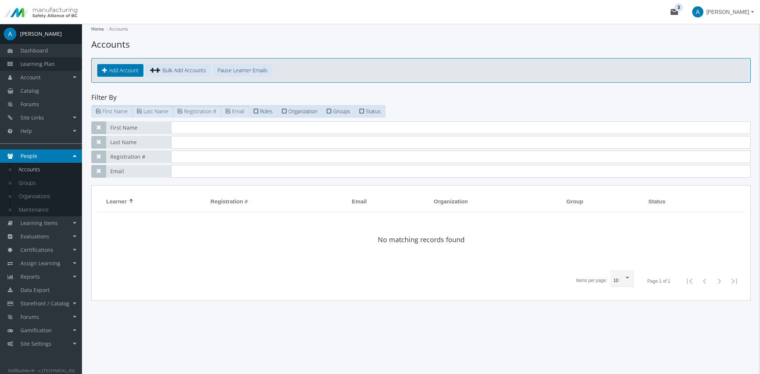
click at [42, 68] on link "Learning Plan" at bounding box center [41, 63] width 82 height 13
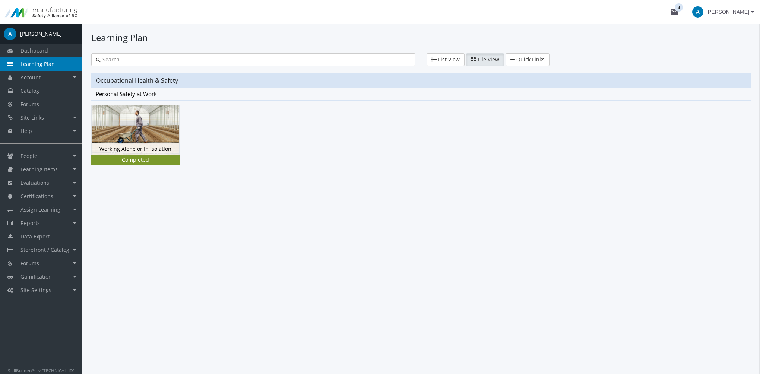
click at [123, 139] on img at bounding box center [136, 129] width 88 height 49
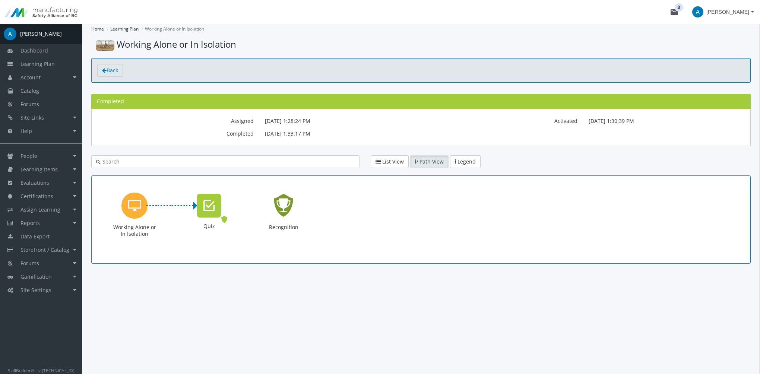
click at [284, 206] on icon "Recognition - Completed" at bounding box center [284, 206] width 24 height 34
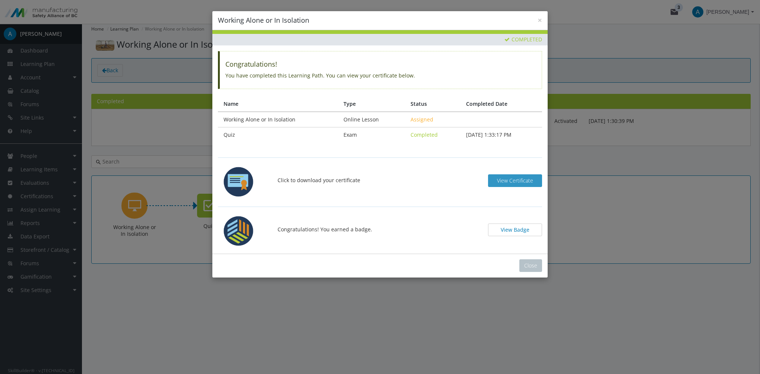
click at [515, 179] on span "View Certificate" at bounding box center [515, 180] width 36 height 7
click at [516, 225] on button "View Badge" at bounding box center [515, 230] width 54 height 13
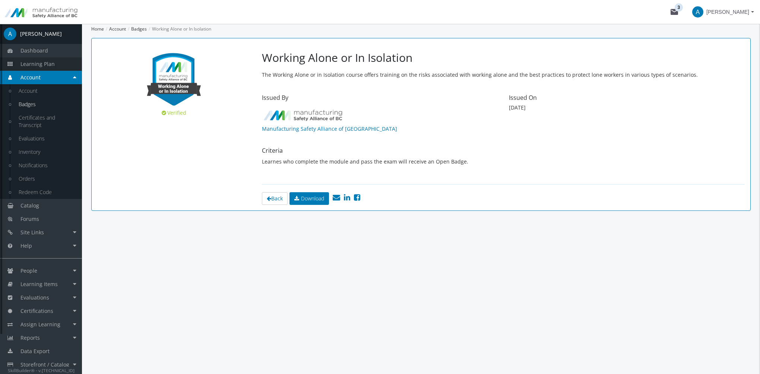
click at [45, 63] on span "Learning Plan" at bounding box center [38, 63] width 34 height 7
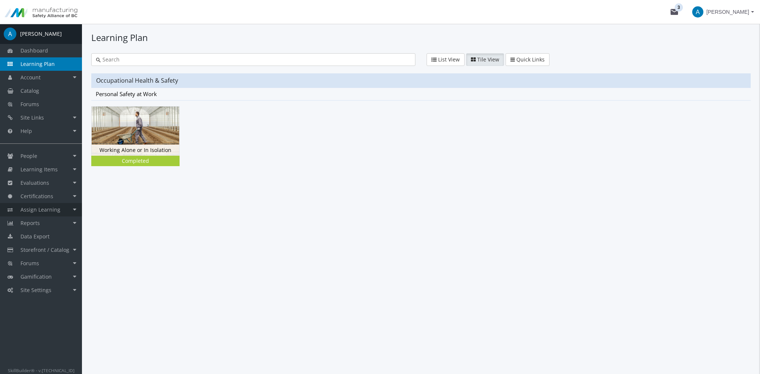
click at [56, 209] on span "Assign Learning" at bounding box center [41, 209] width 40 height 7
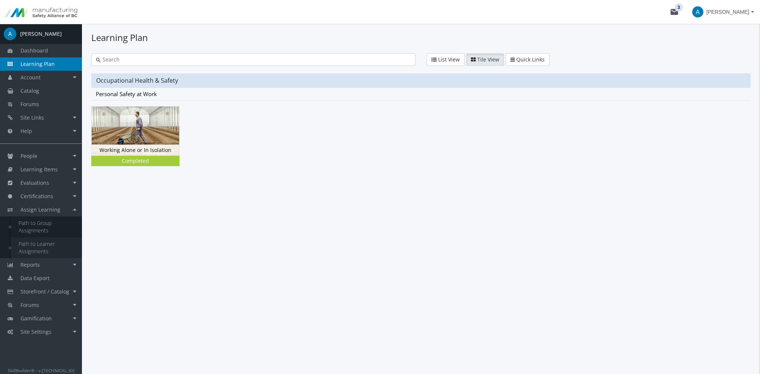
click at [50, 248] on link "Path to Learner Assignments" at bounding box center [46, 247] width 71 height 21
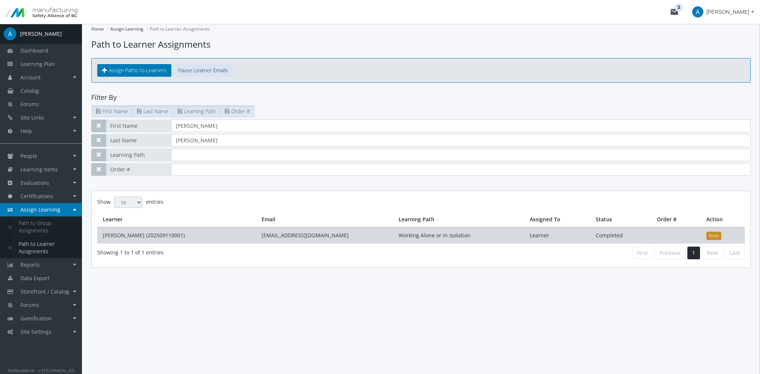
click at [714, 236] on button "Redo" at bounding box center [714, 236] width 15 height 8
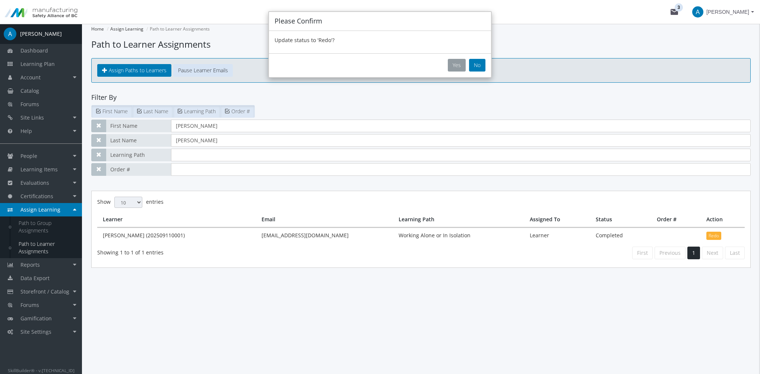
click at [459, 65] on button "Yes" at bounding box center [457, 65] width 18 height 13
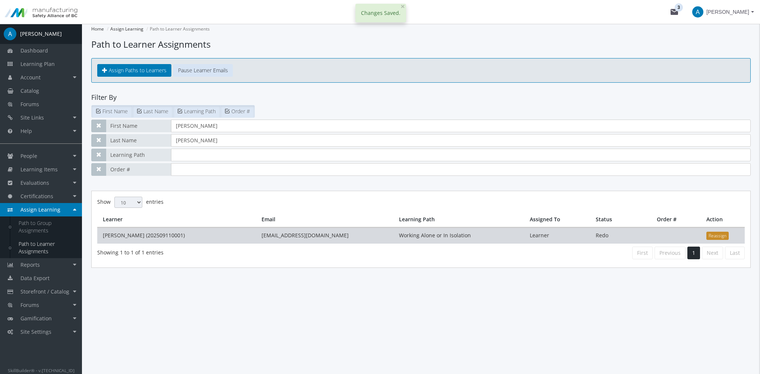
click at [724, 234] on button "Reassign" at bounding box center [718, 236] width 22 height 8
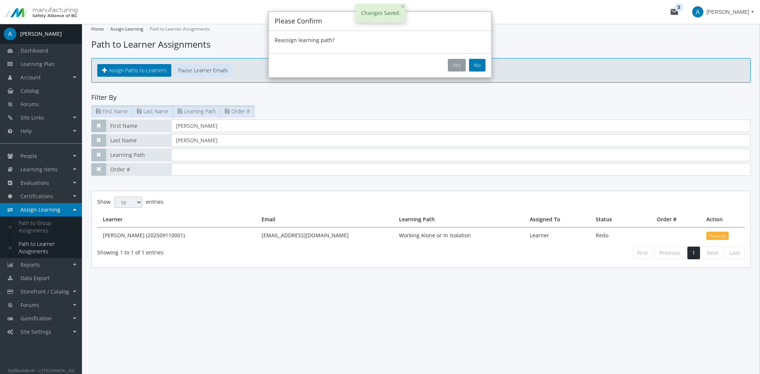
click at [458, 62] on button "Yes" at bounding box center [457, 65] width 18 height 13
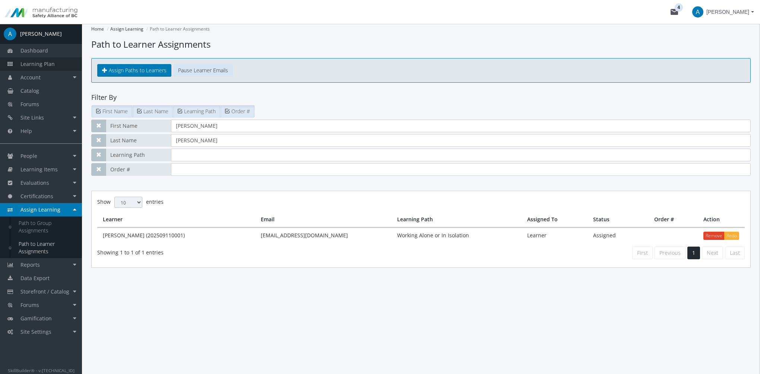
click at [44, 59] on link "Learning Plan" at bounding box center [41, 63] width 82 height 13
